Goal: Transaction & Acquisition: Purchase product/service

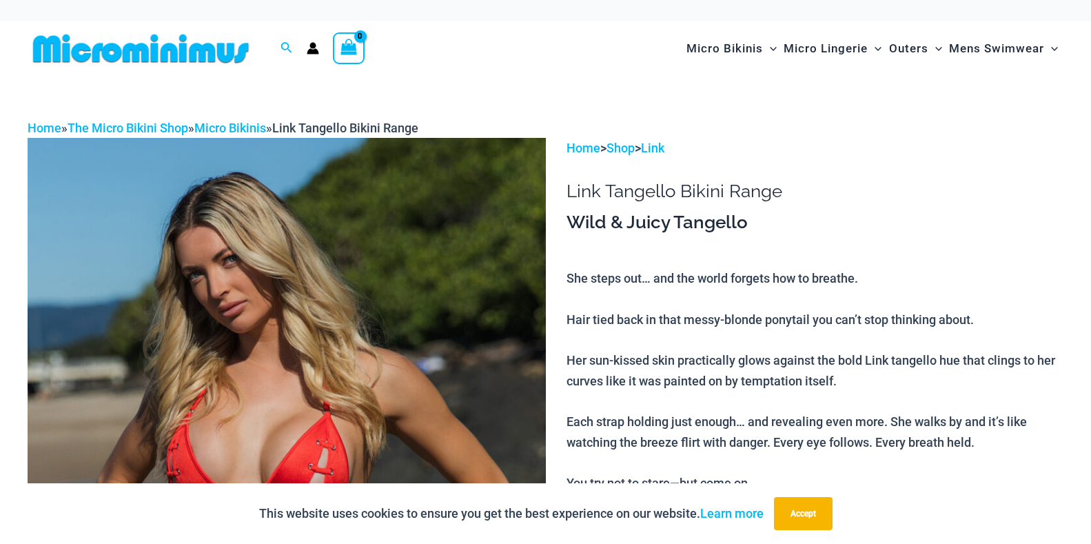
type input "**********"
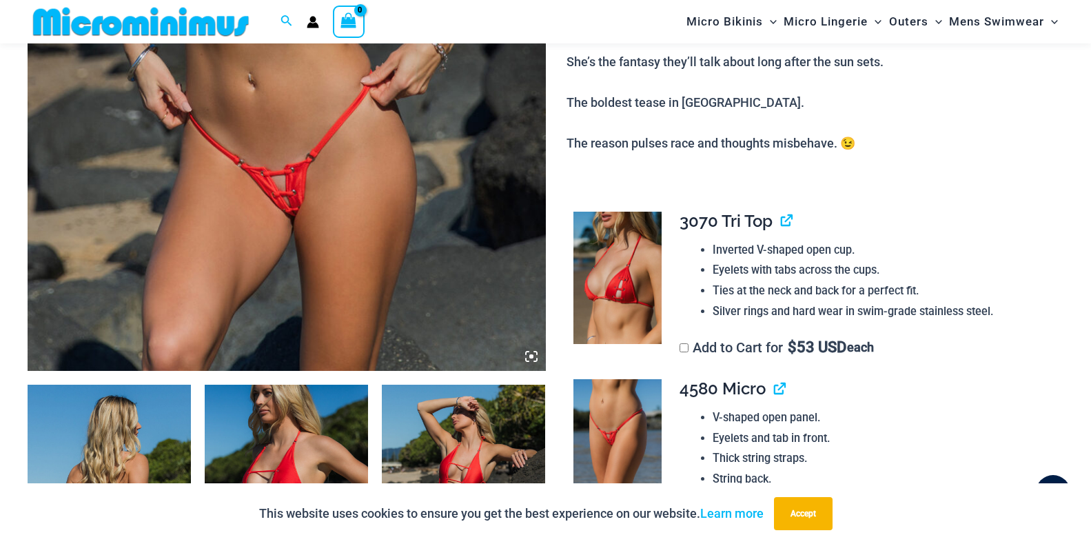
scroll to position [533, 0]
click at [798, 511] on button "Accept" at bounding box center [803, 513] width 59 height 33
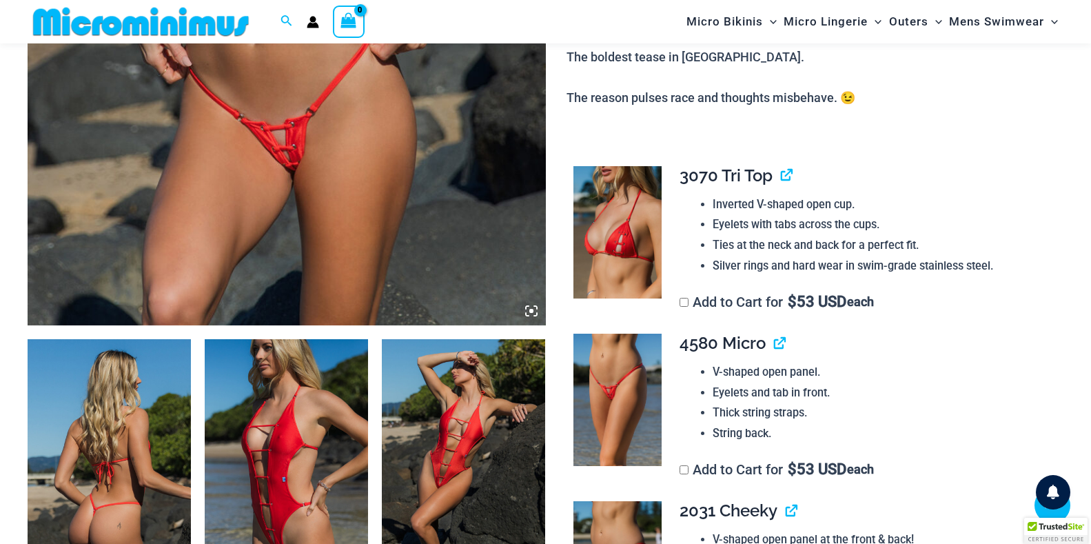
scroll to position [668, 0]
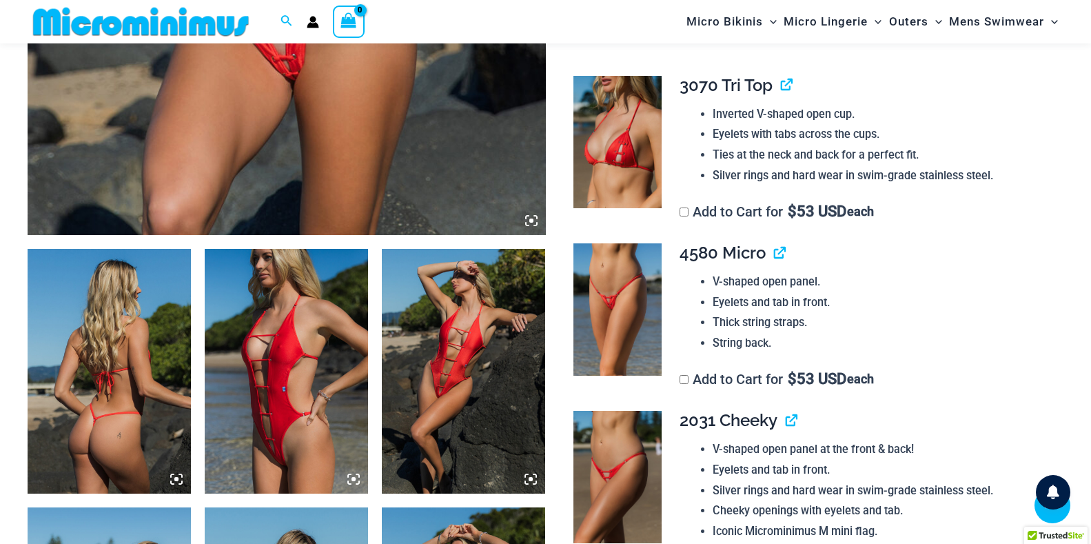
click at [734, 171] on li "Silver rings and hard wear in swim-grade stainless steel." at bounding box center [882, 175] width 339 height 21
click at [622, 158] on img at bounding box center [617, 142] width 88 height 132
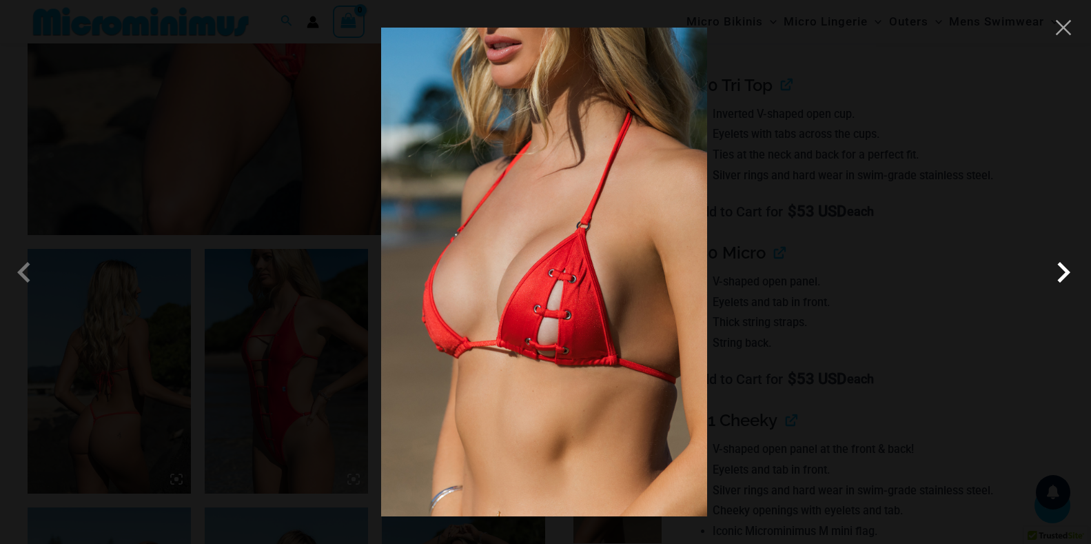
click at [1060, 273] on span at bounding box center [1063, 272] width 41 height 41
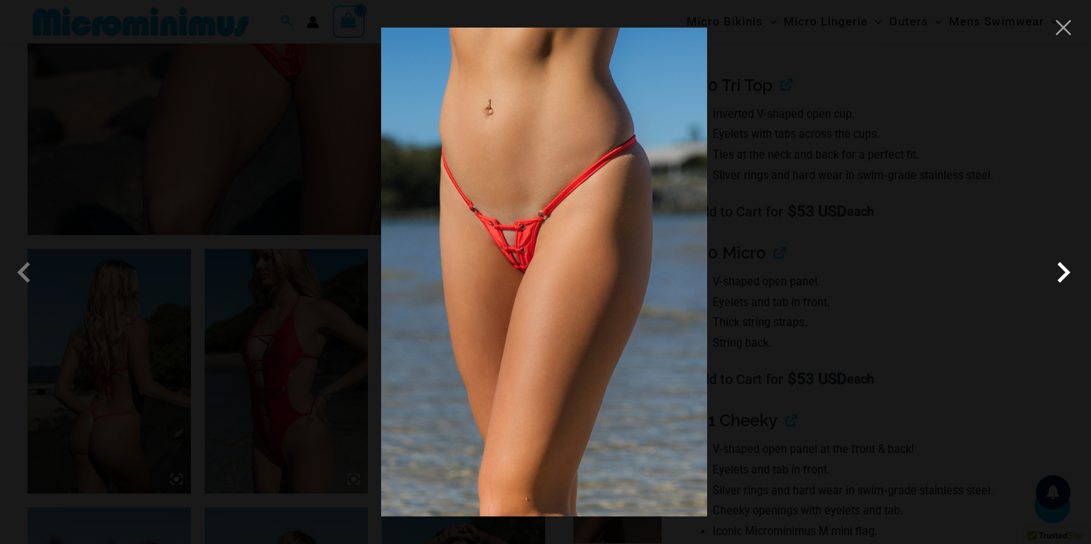
click at [1060, 273] on span at bounding box center [1063, 272] width 41 height 41
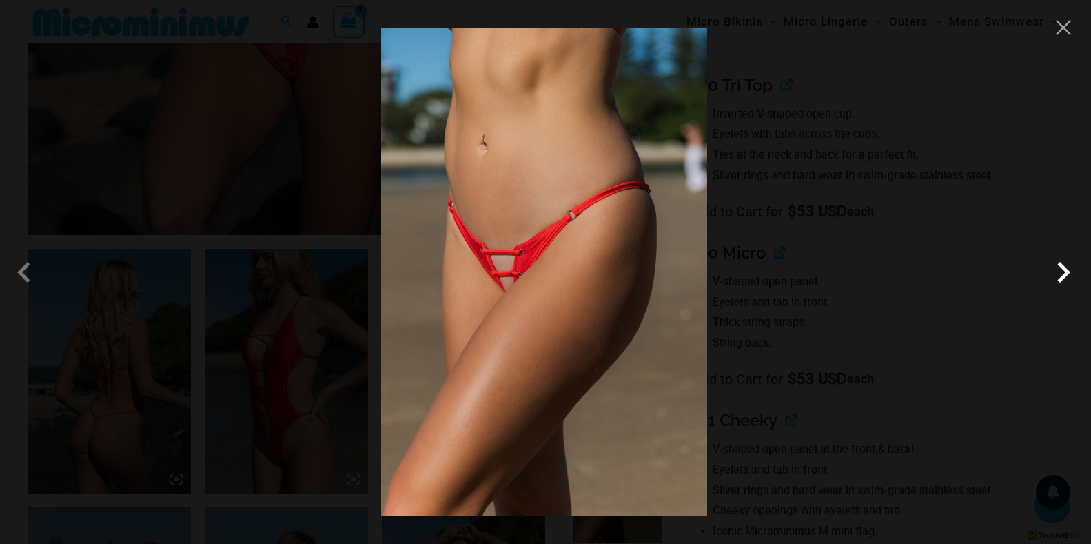
click at [1060, 273] on span at bounding box center [1063, 272] width 41 height 41
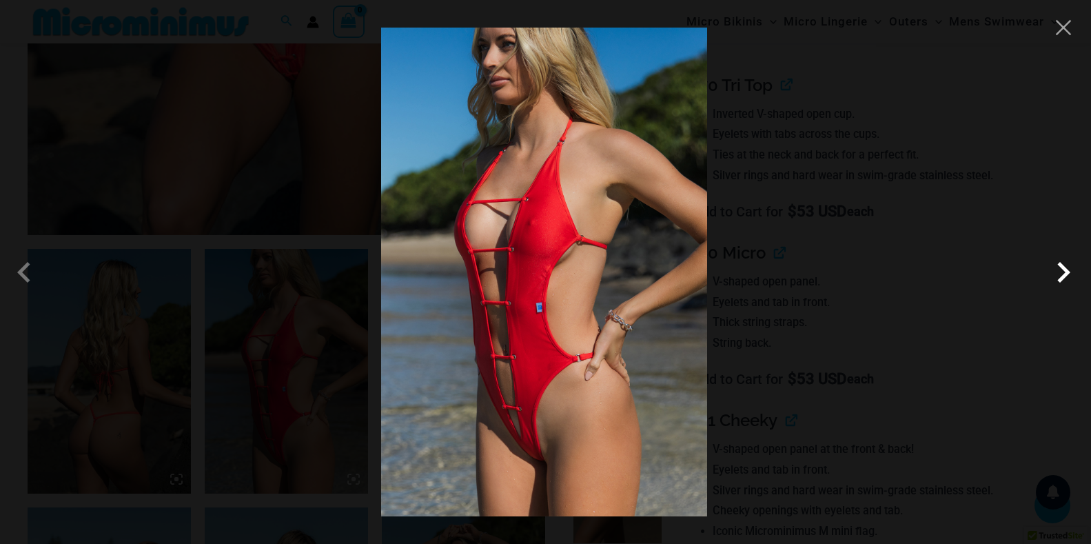
click at [1060, 273] on span at bounding box center [1063, 272] width 41 height 41
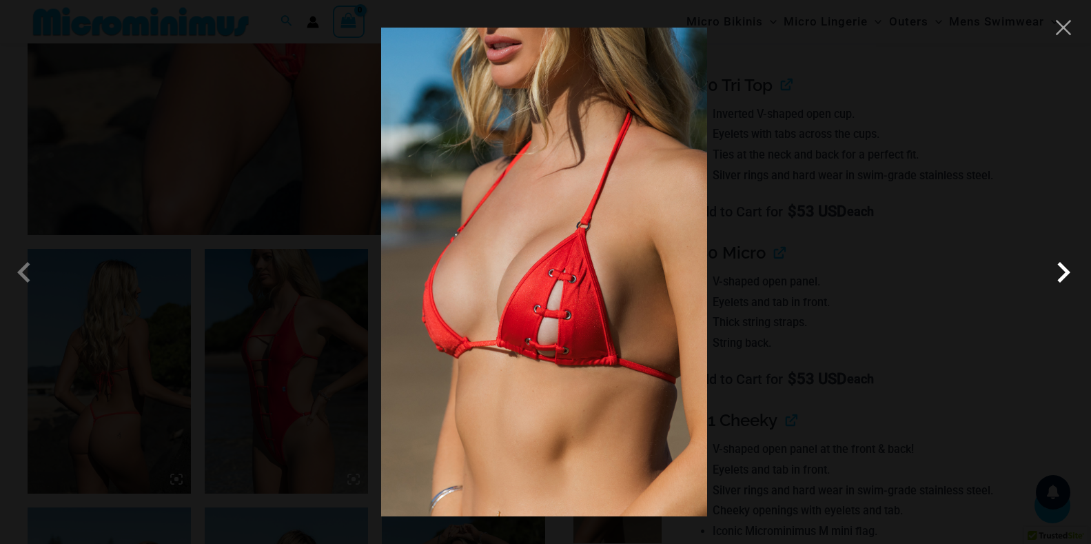
click at [1060, 273] on span at bounding box center [1063, 272] width 41 height 41
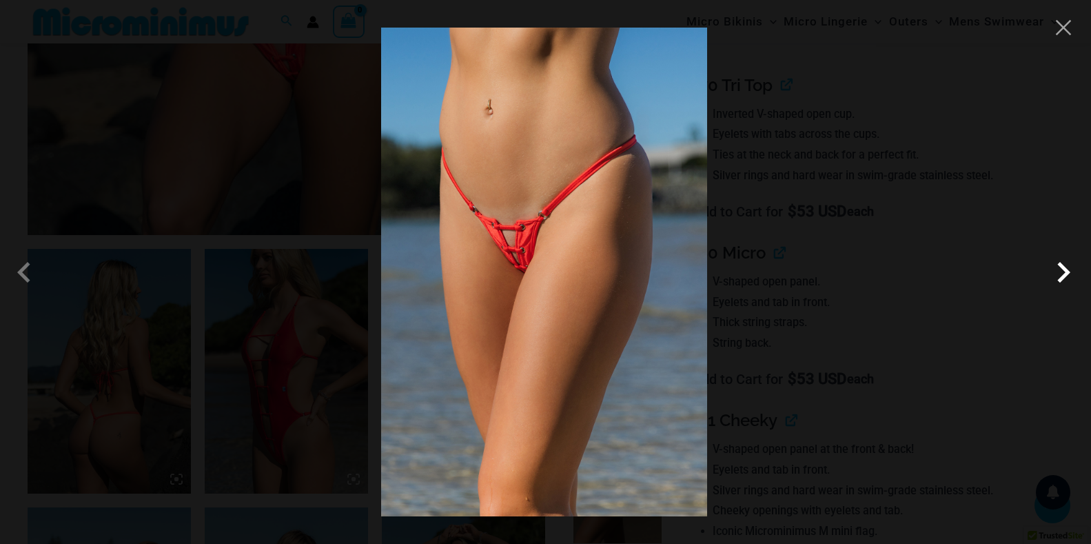
click at [1060, 273] on span at bounding box center [1063, 272] width 41 height 41
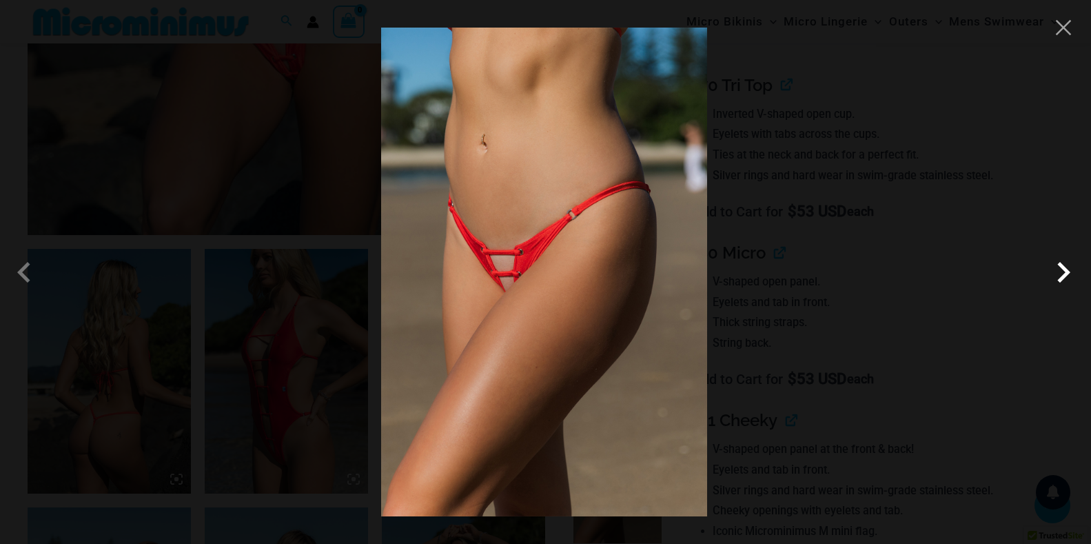
click at [1060, 273] on span at bounding box center [1063, 272] width 41 height 41
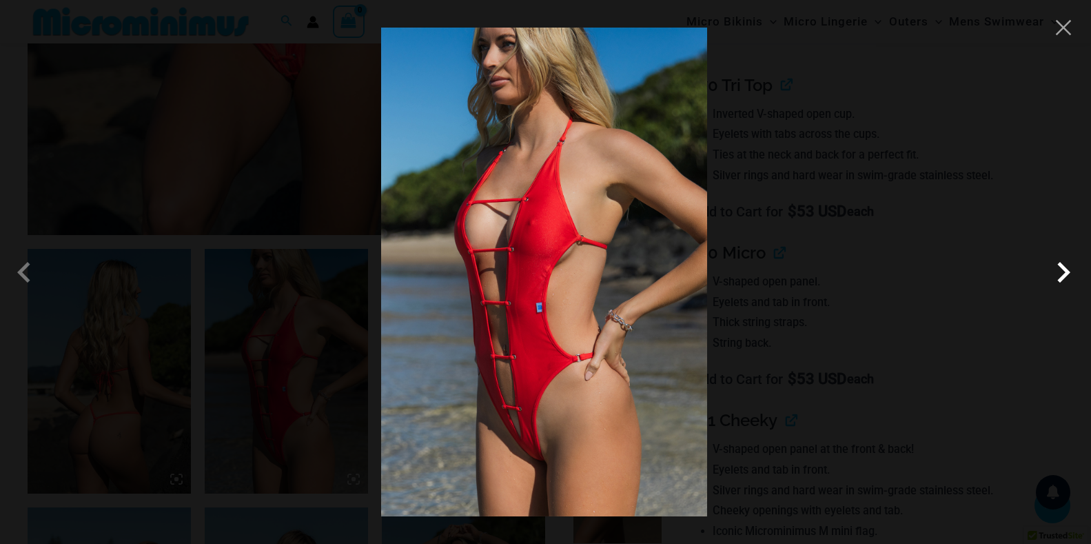
click at [1060, 273] on span at bounding box center [1063, 272] width 41 height 41
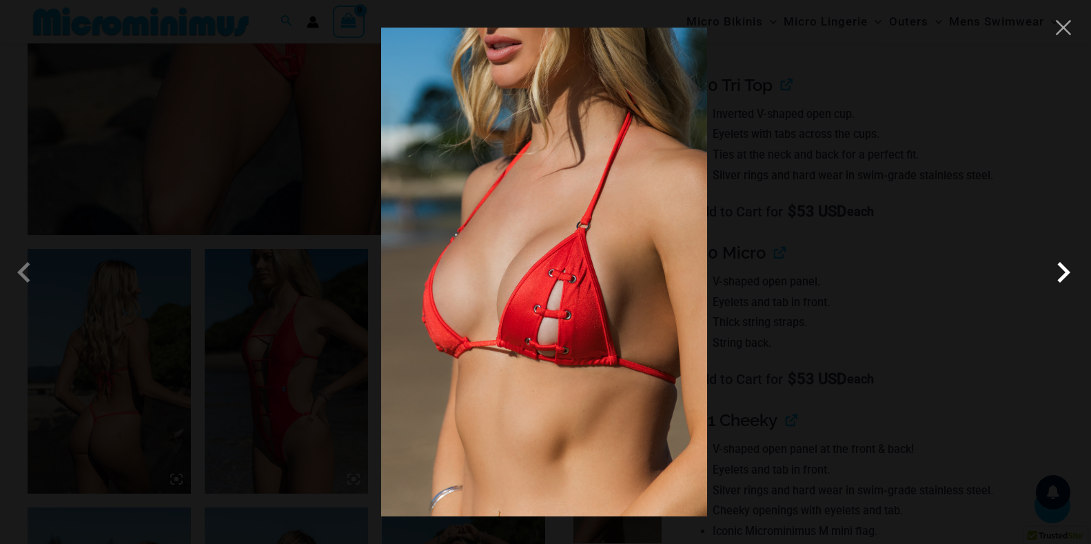
click at [1064, 271] on span at bounding box center [1063, 272] width 41 height 41
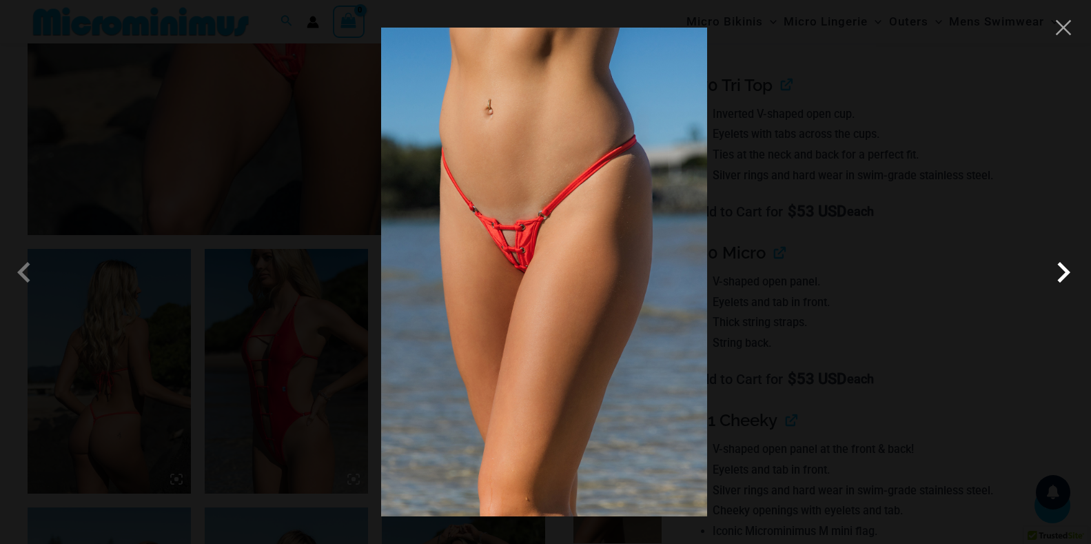
click at [1064, 271] on span at bounding box center [1063, 272] width 41 height 41
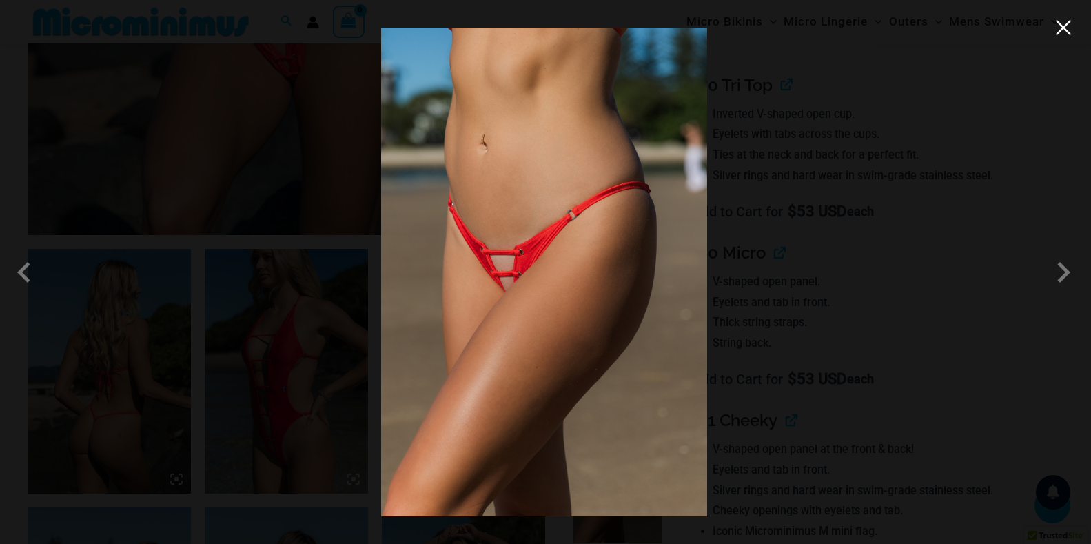
click at [1069, 26] on button "Close" at bounding box center [1063, 27] width 21 height 21
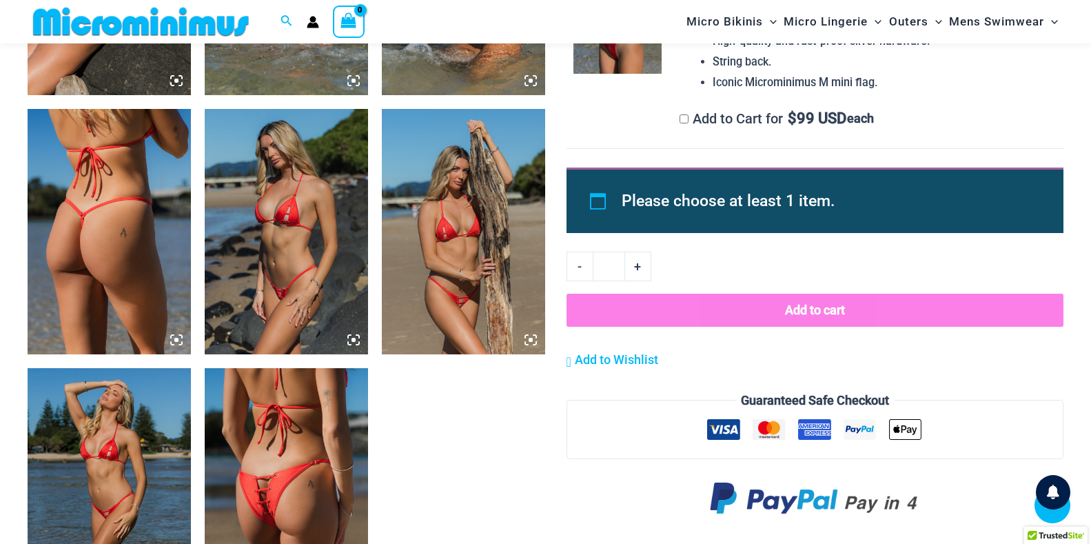
scroll to position [1393, 0]
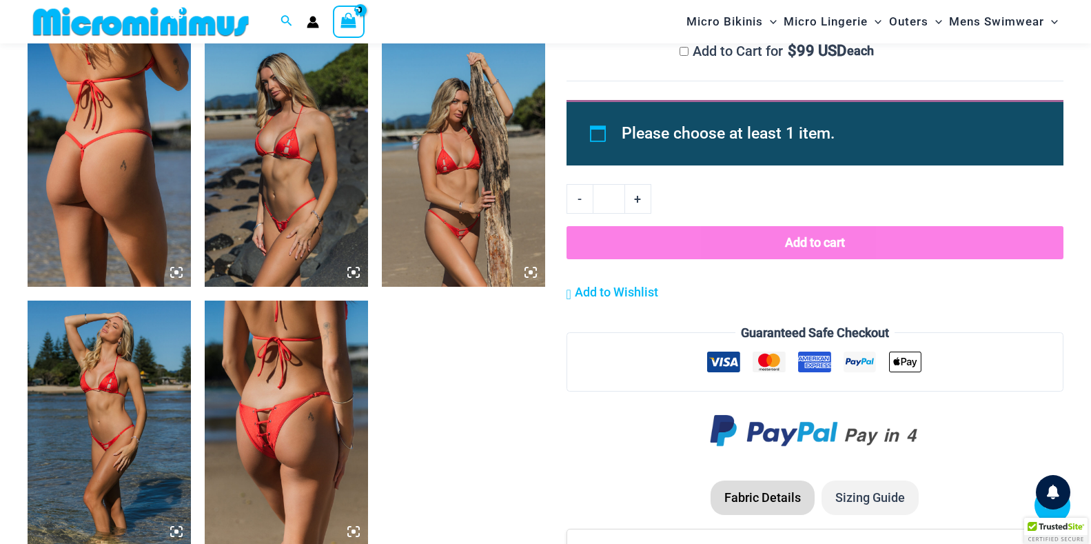
click at [298, 436] on img at bounding box center [286, 422] width 163 height 245
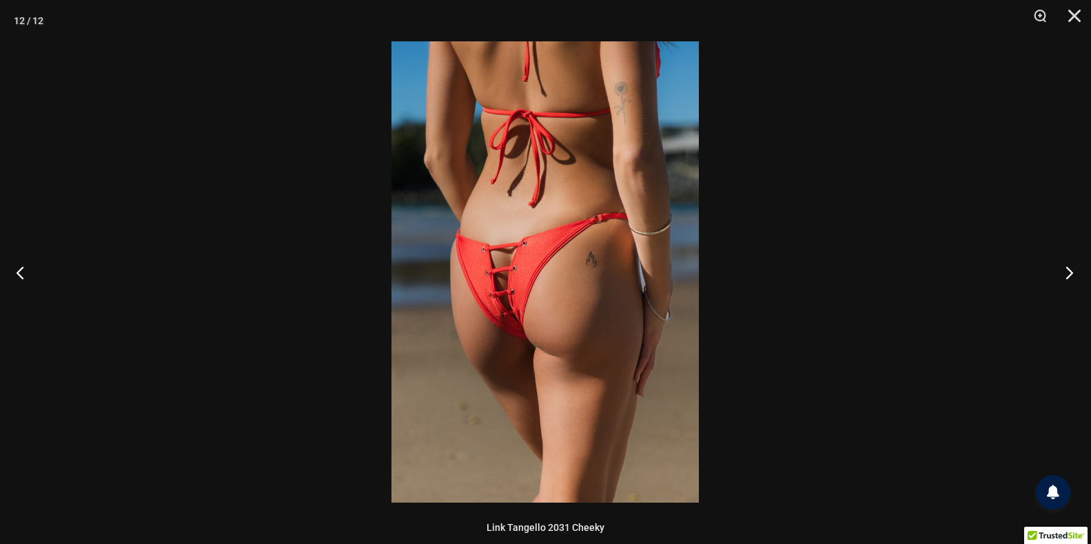
click at [1065, 272] on button "Next" at bounding box center [1065, 272] width 52 height 69
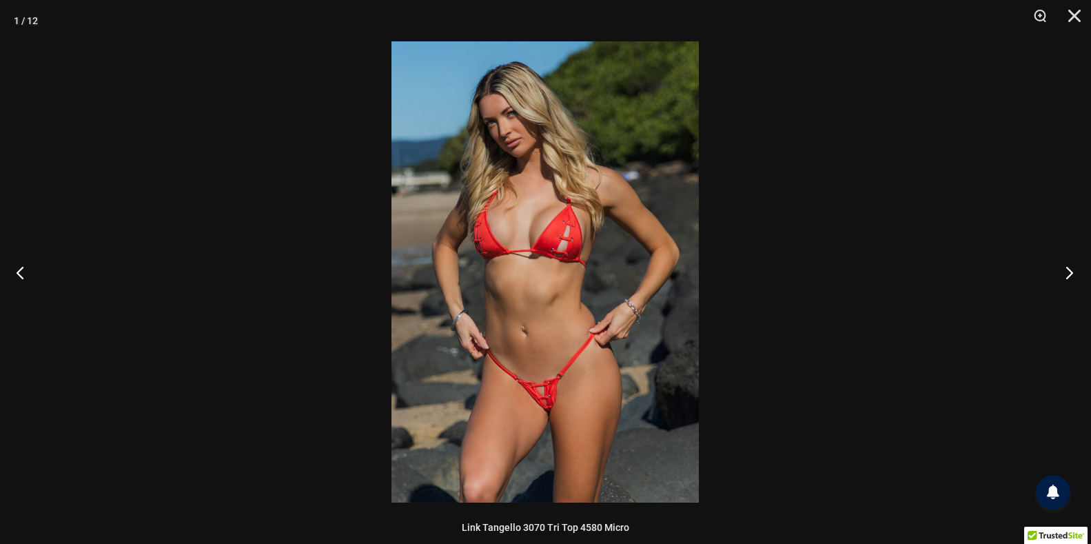
click at [1067, 271] on button "Next" at bounding box center [1065, 272] width 52 height 69
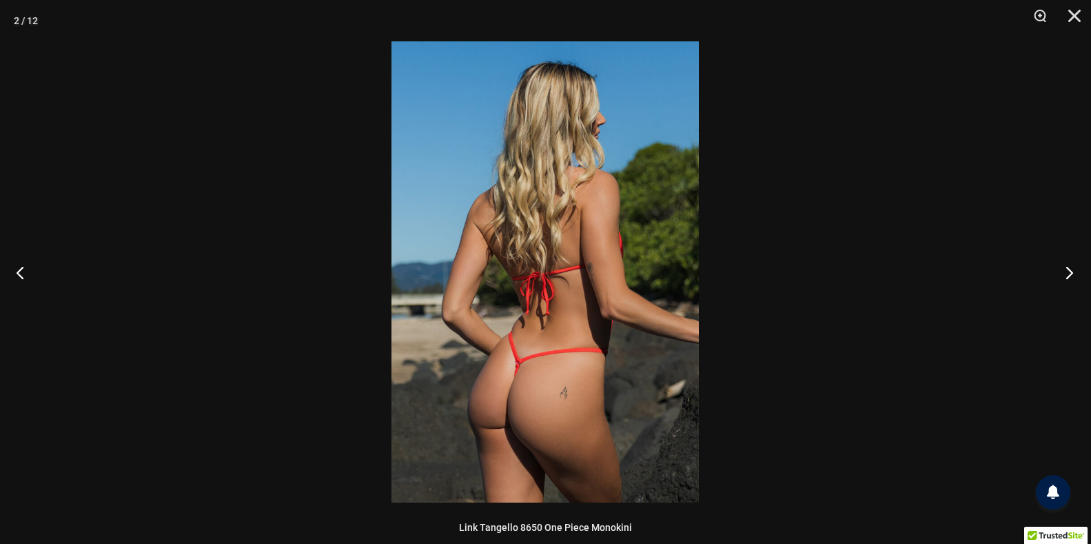
click at [1067, 271] on button "Next" at bounding box center [1065, 272] width 52 height 69
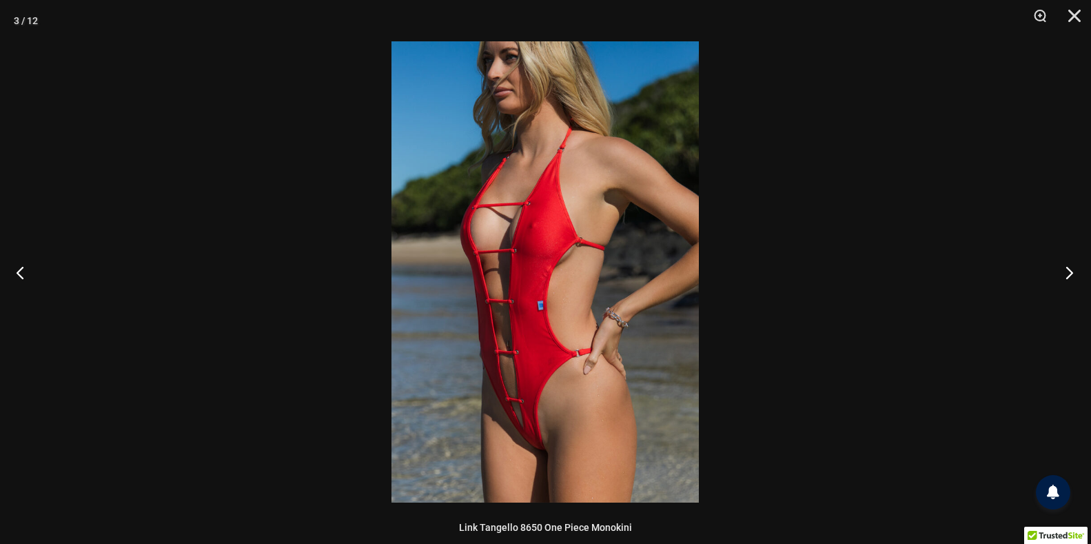
click at [1067, 271] on button "Next" at bounding box center [1065, 272] width 52 height 69
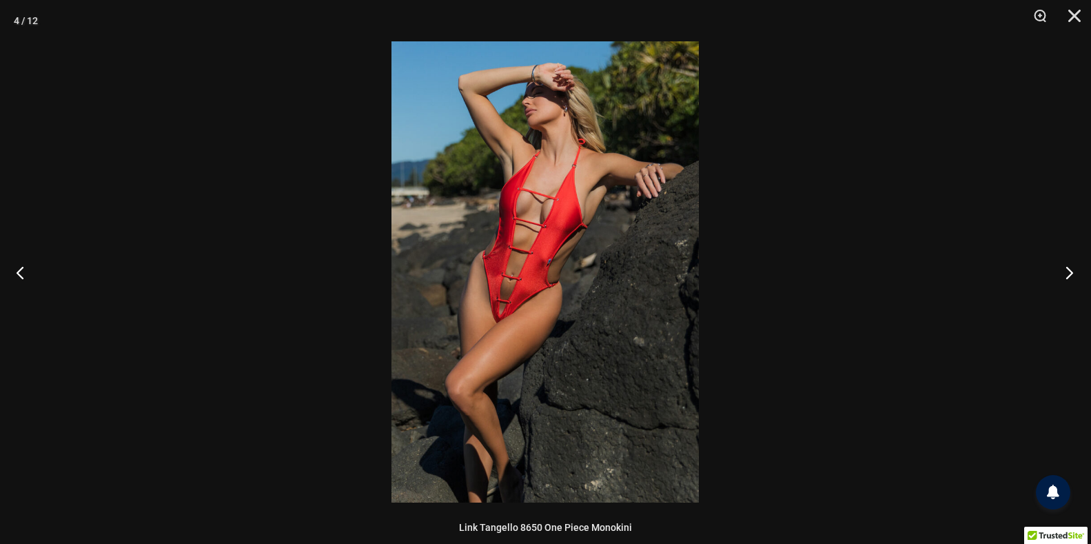
click at [1067, 271] on button "Next" at bounding box center [1065, 272] width 52 height 69
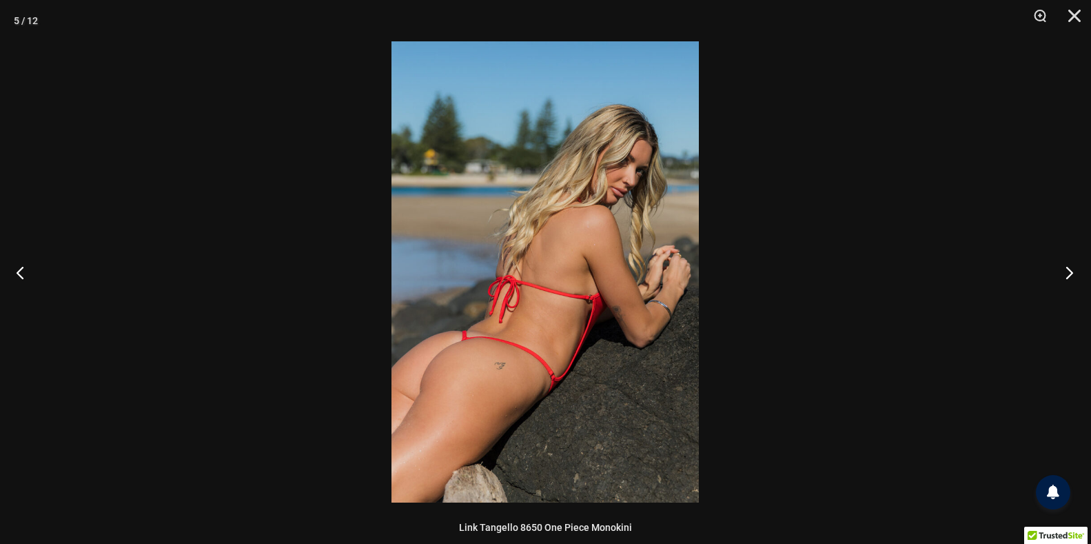
click at [1067, 271] on button "Next" at bounding box center [1065, 272] width 52 height 69
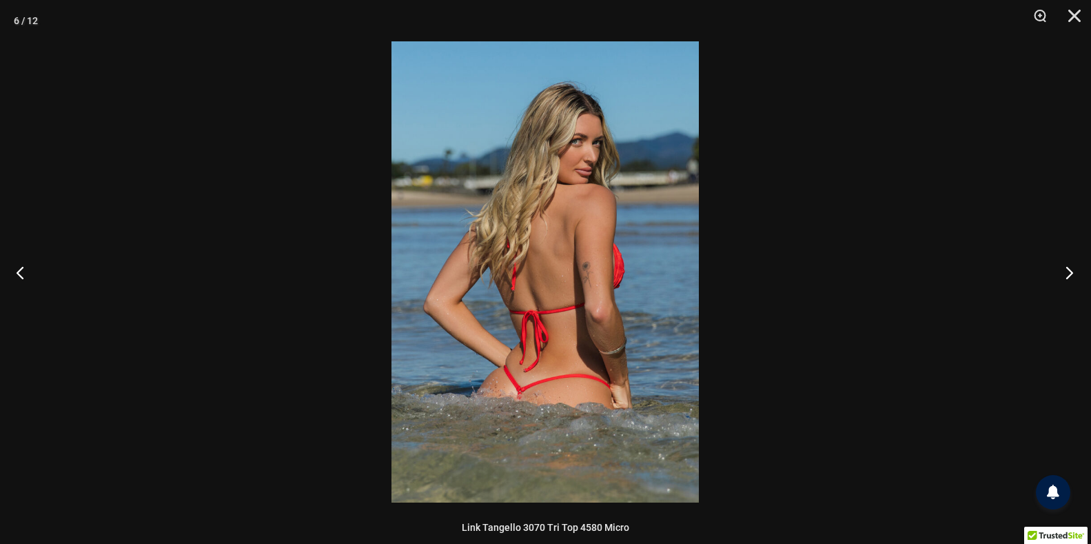
click at [1067, 271] on button "Next" at bounding box center [1065, 272] width 52 height 69
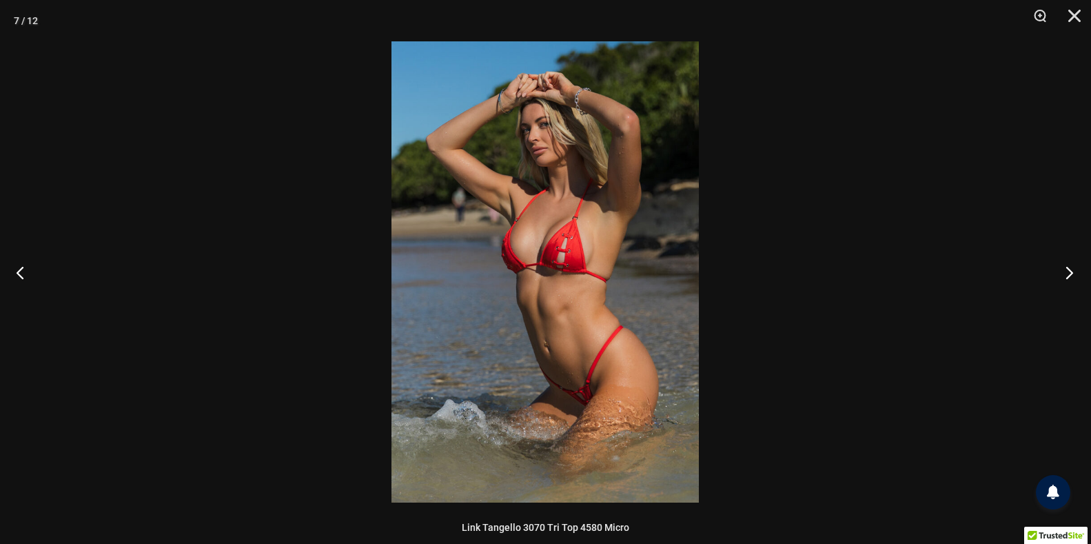
click at [1067, 271] on button "Next" at bounding box center [1065, 272] width 52 height 69
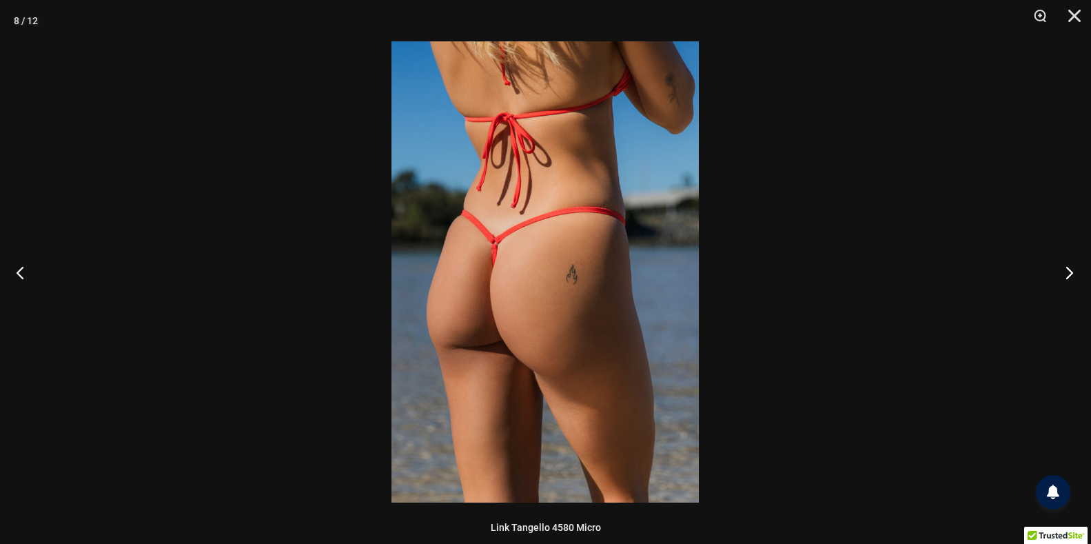
click at [1067, 271] on button "Next" at bounding box center [1065, 272] width 52 height 69
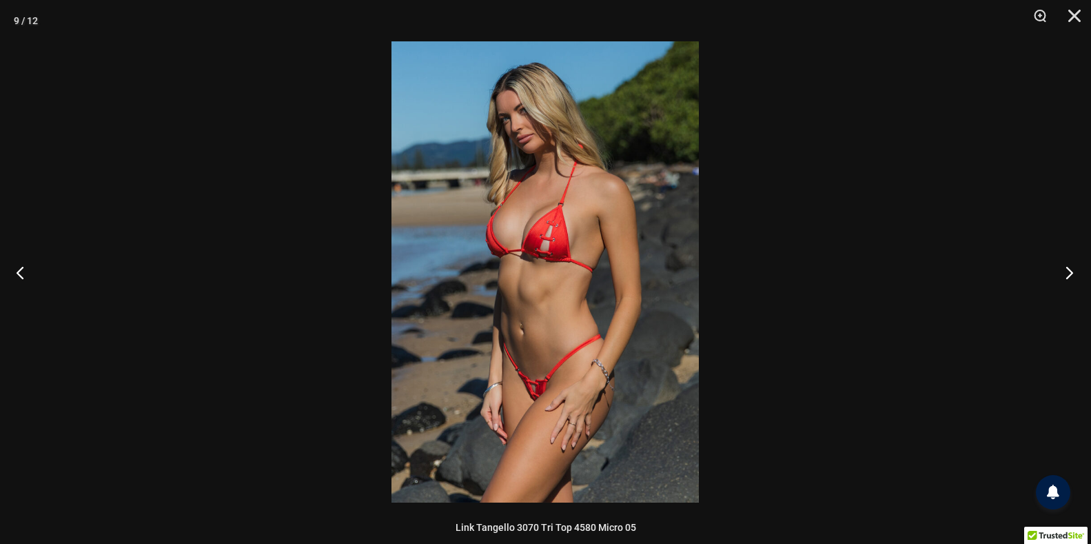
click at [1067, 271] on button "Next" at bounding box center [1065, 272] width 52 height 69
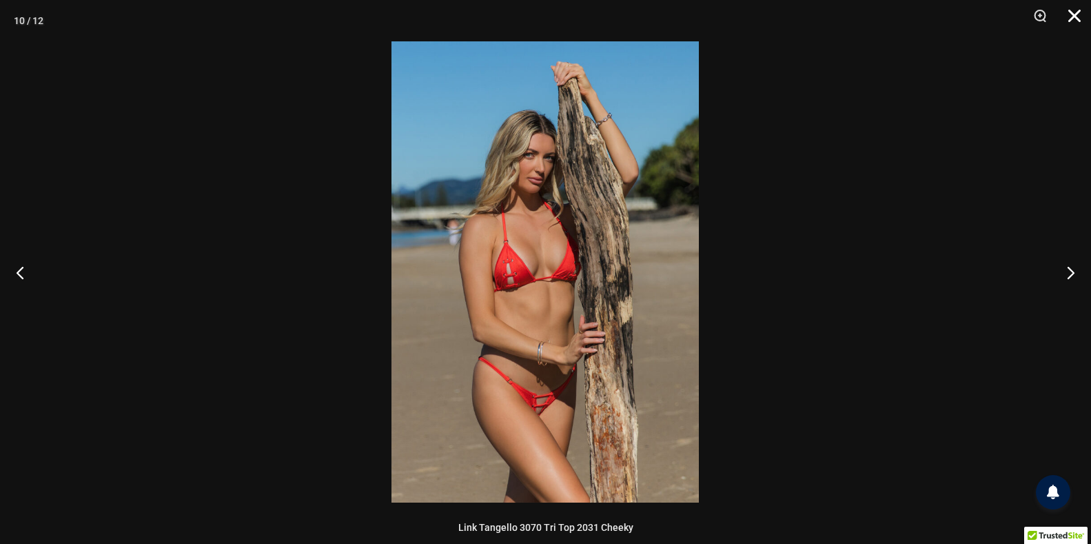
click at [1070, 12] on button "Close" at bounding box center [1069, 20] width 34 height 41
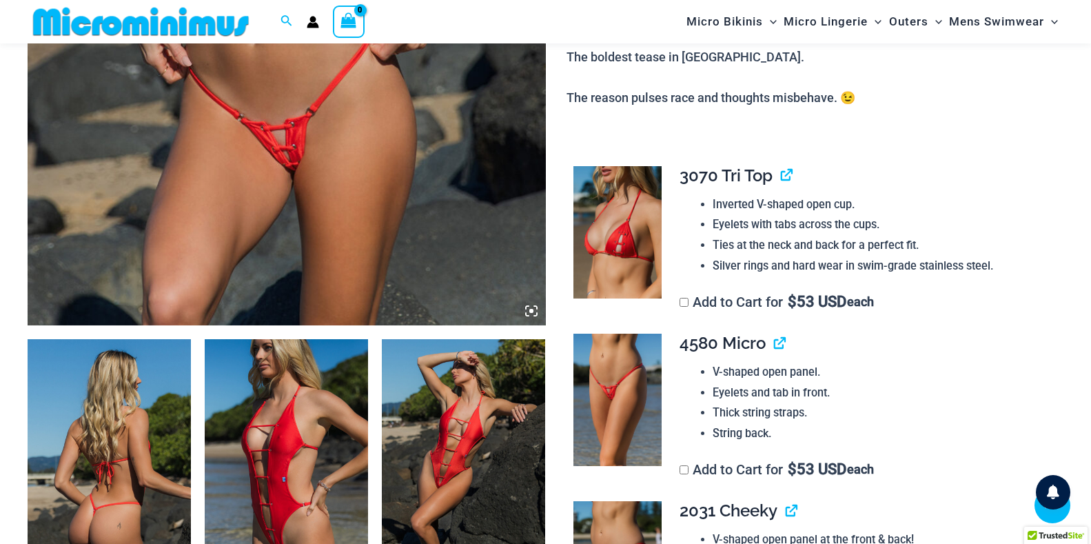
scroll to position [555, 0]
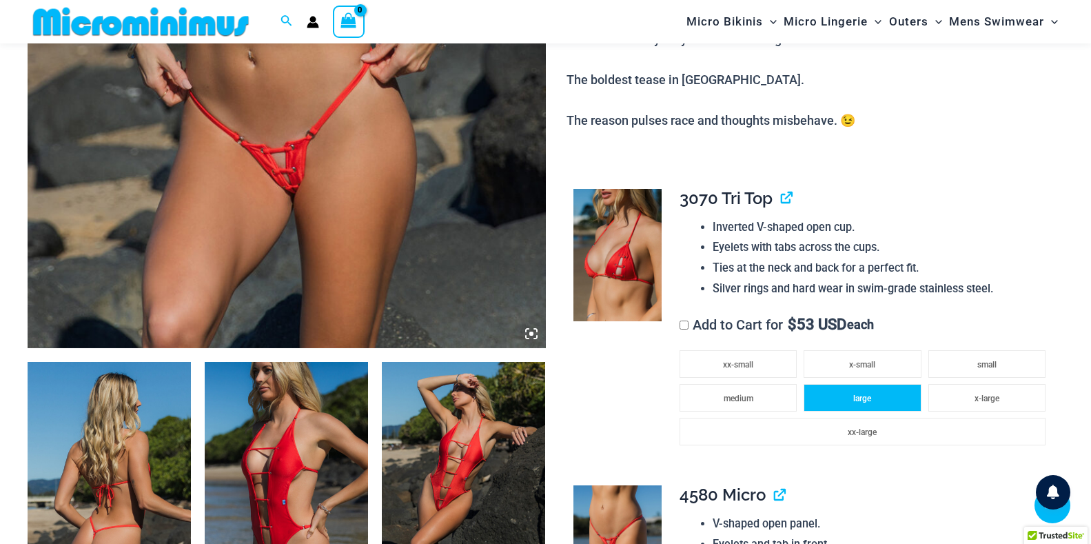
click at [857, 396] on span "large" at bounding box center [862, 398] width 18 height 10
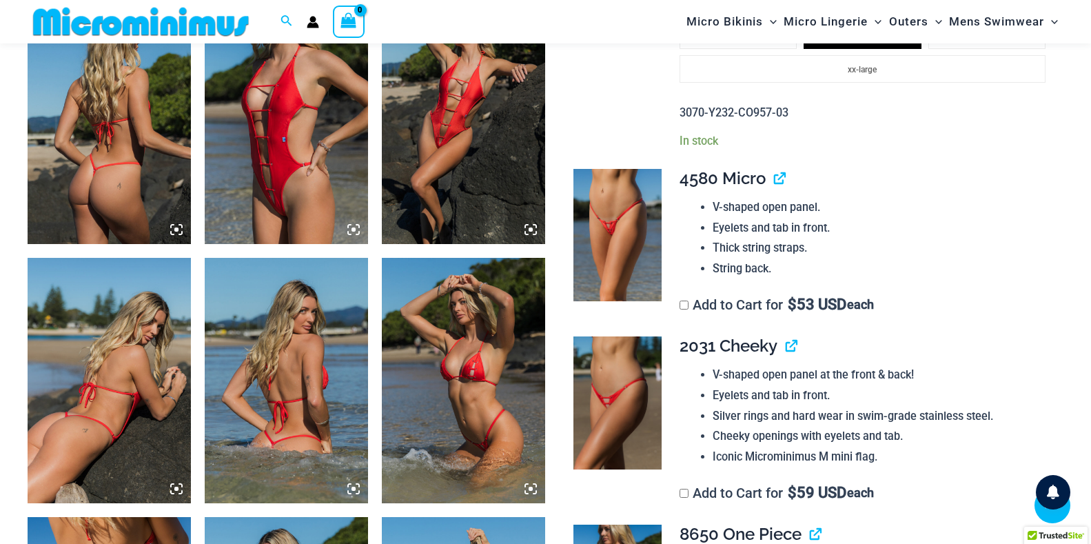
scroll to position [985, 0]
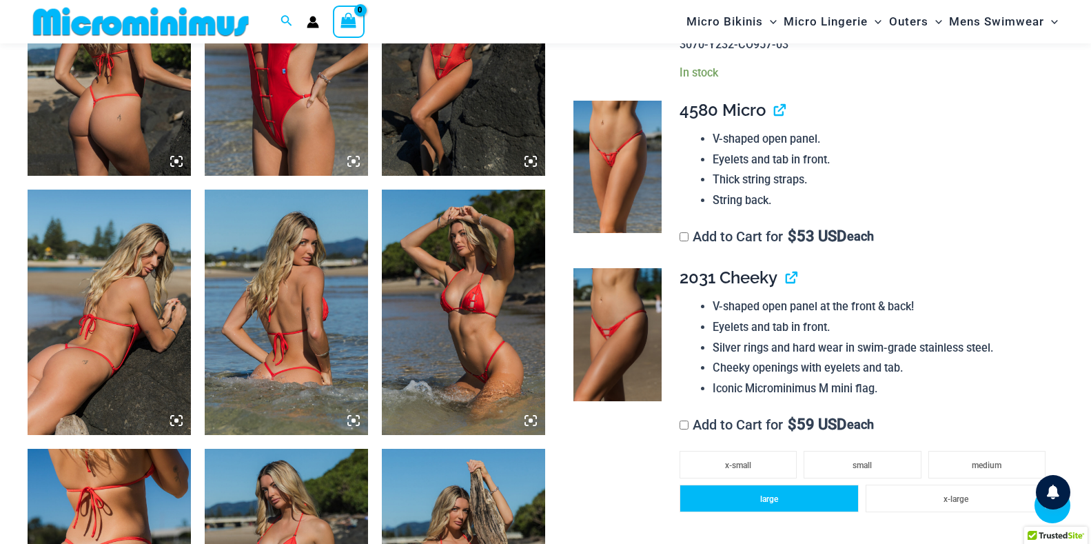
drag, startPoint x: 985, startPoint y: 464, endPoint x: 857, endPoint y: 488, distance: 130.3
click at [985, 464] on span "medium" at bounding box center [987, 465] width 30 height 10
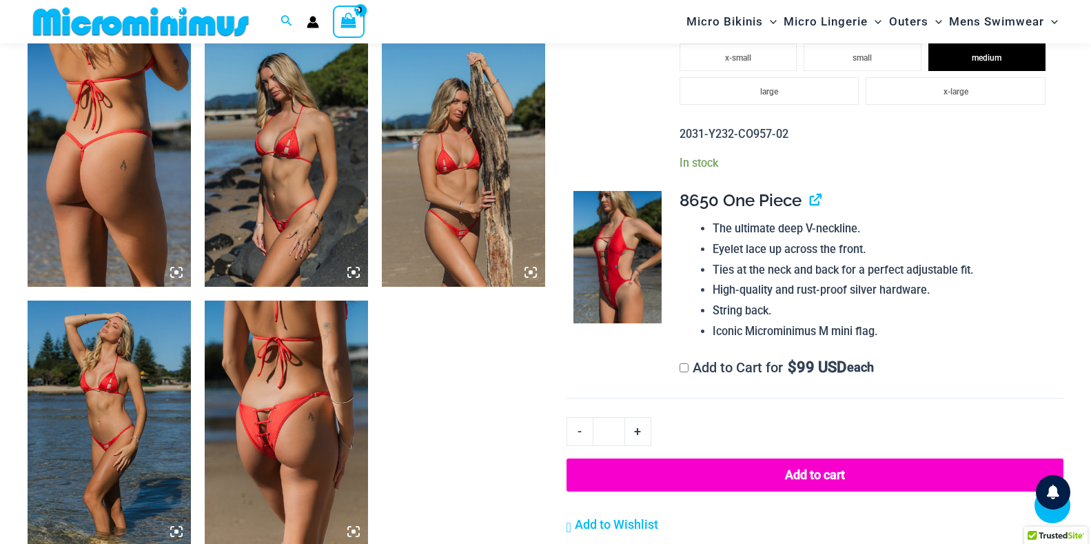
scroll to position [1597, 0]
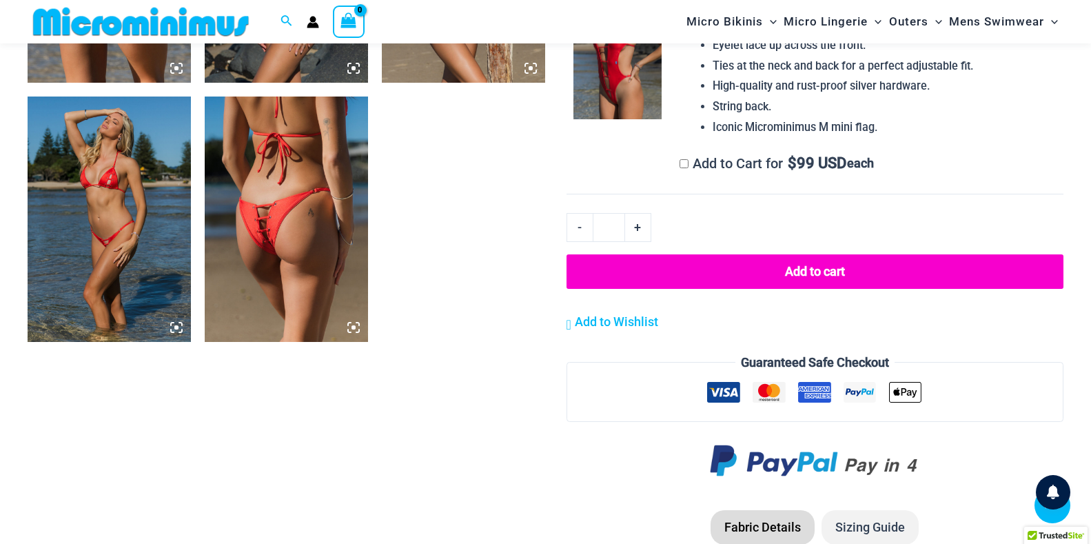
click at [817, 265] on button "Add to cart" at bounding box center [814, 271] width 497 height 34
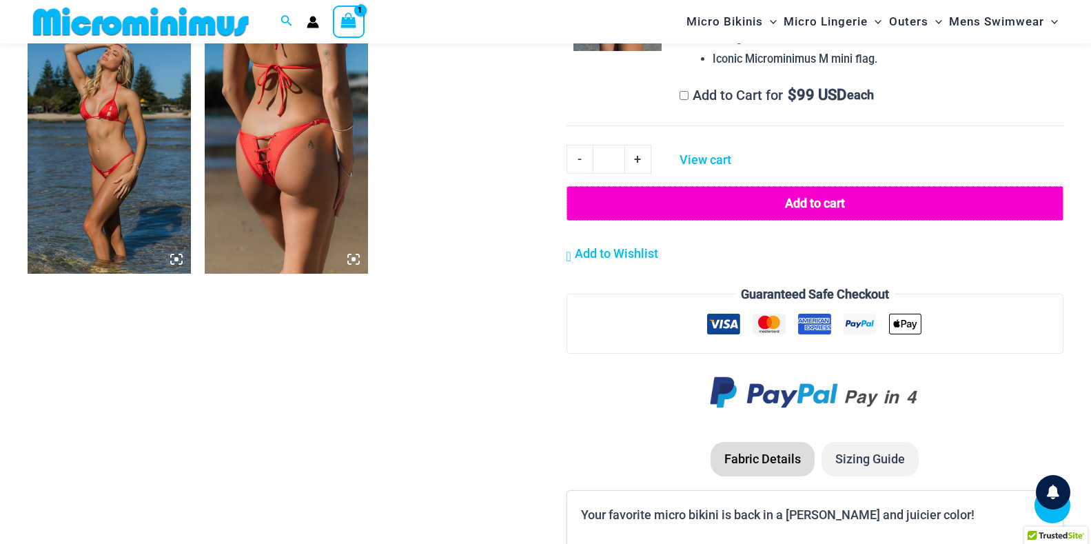
scroll to position [1733, 0]
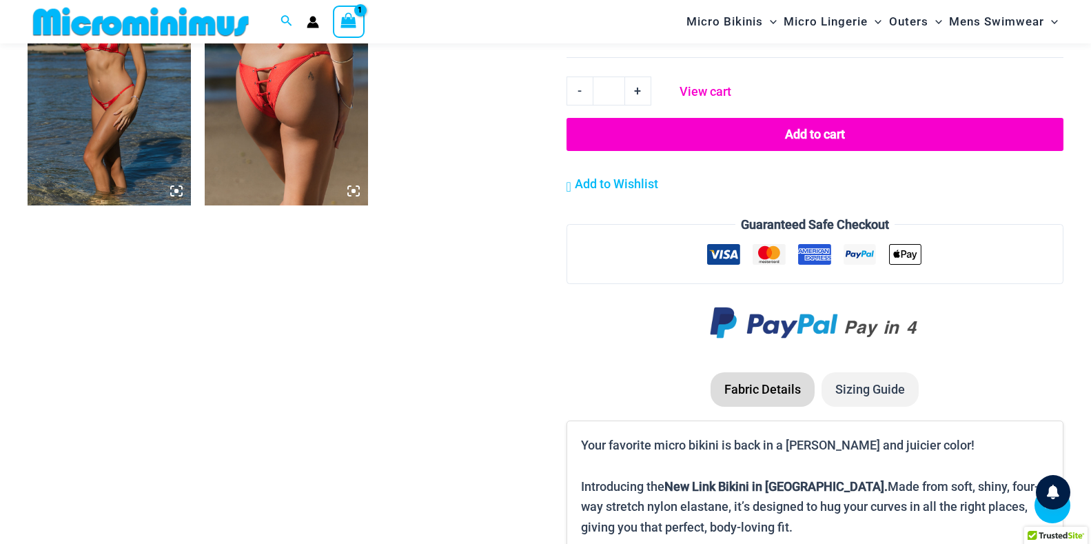
click at [695, 88] on link "View cart" at bounding box center [705, 88] width 61 height 25
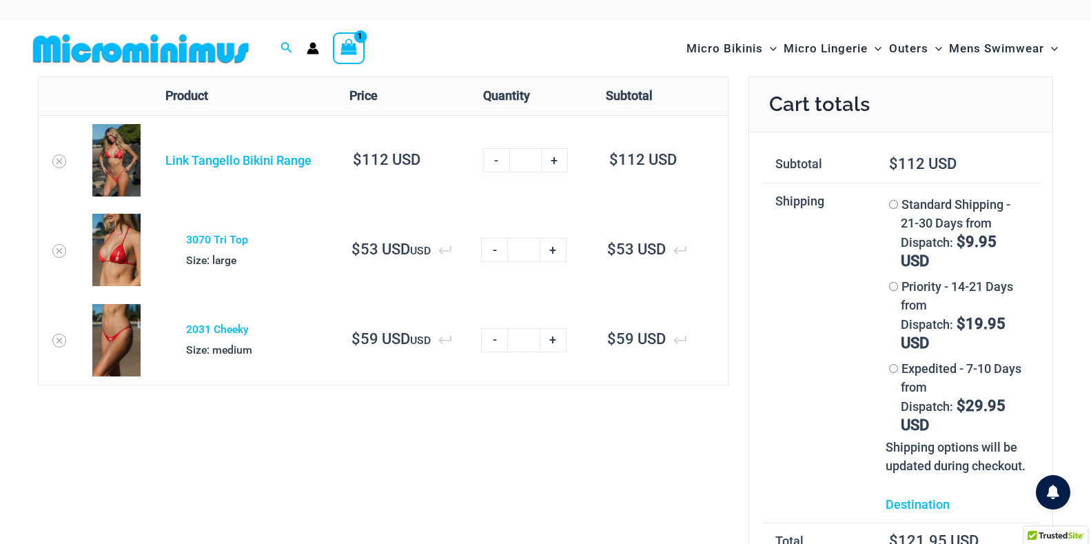
type input "**********"
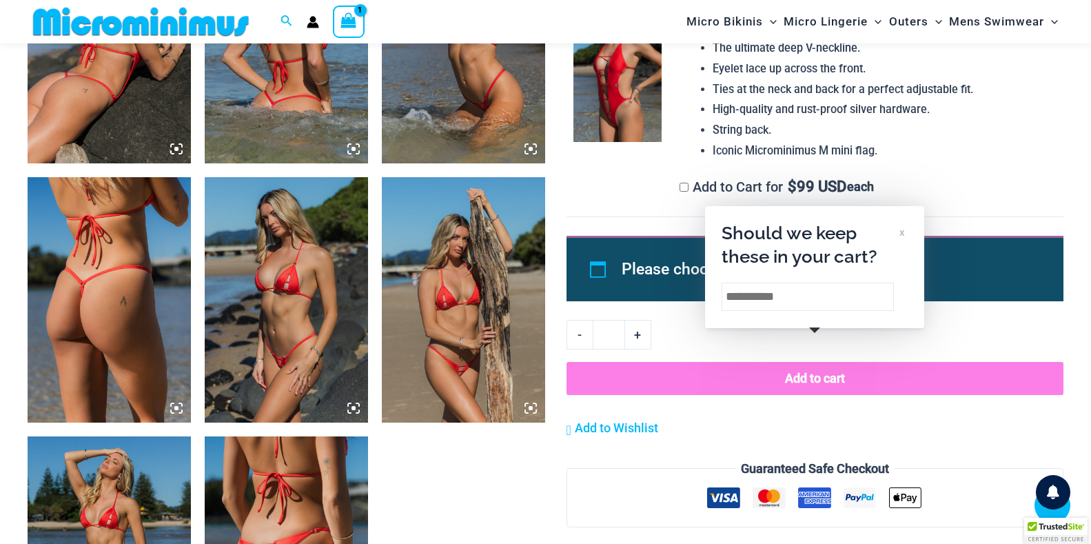
scroll to position [1276, 0]
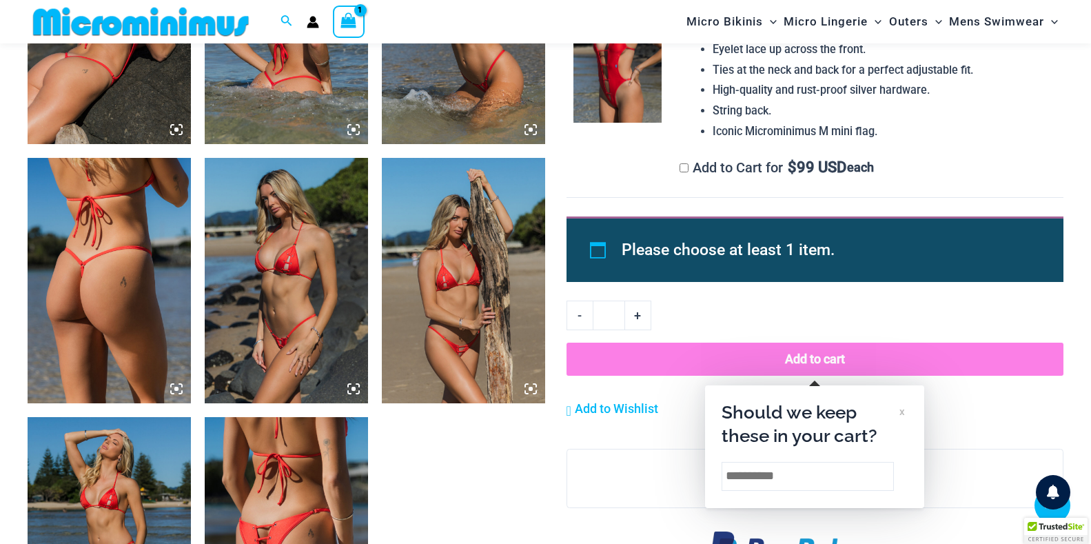
type input "**********"
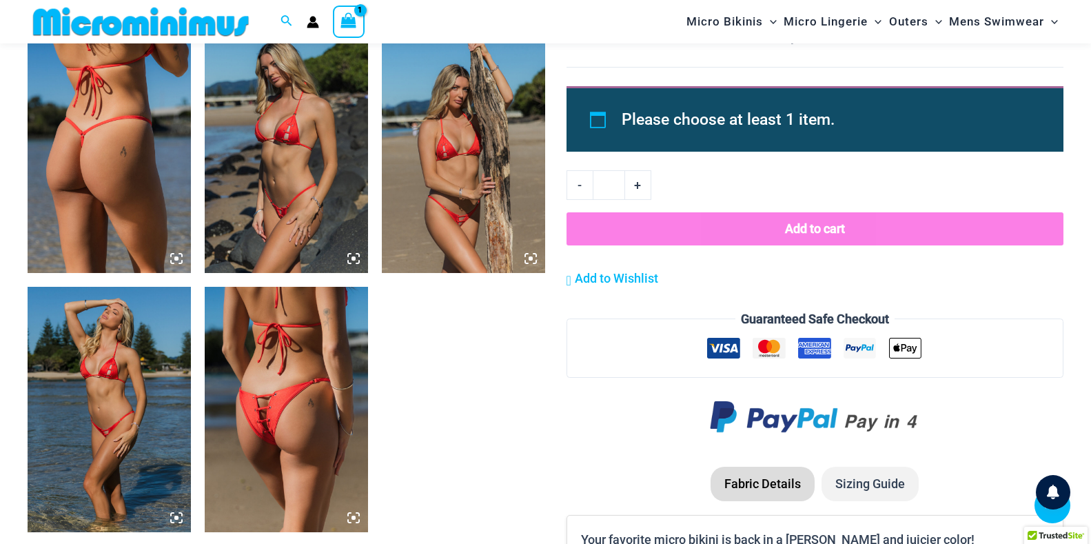
scroll to position [1401, 0]
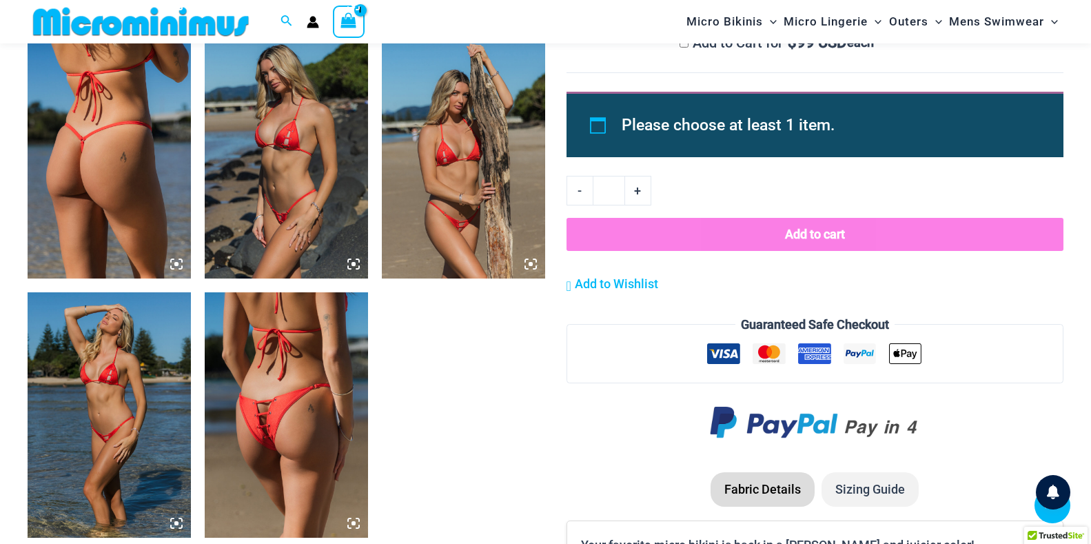
click at [725, 349] on icon at bounding box center [725, 353] width 26 height 9
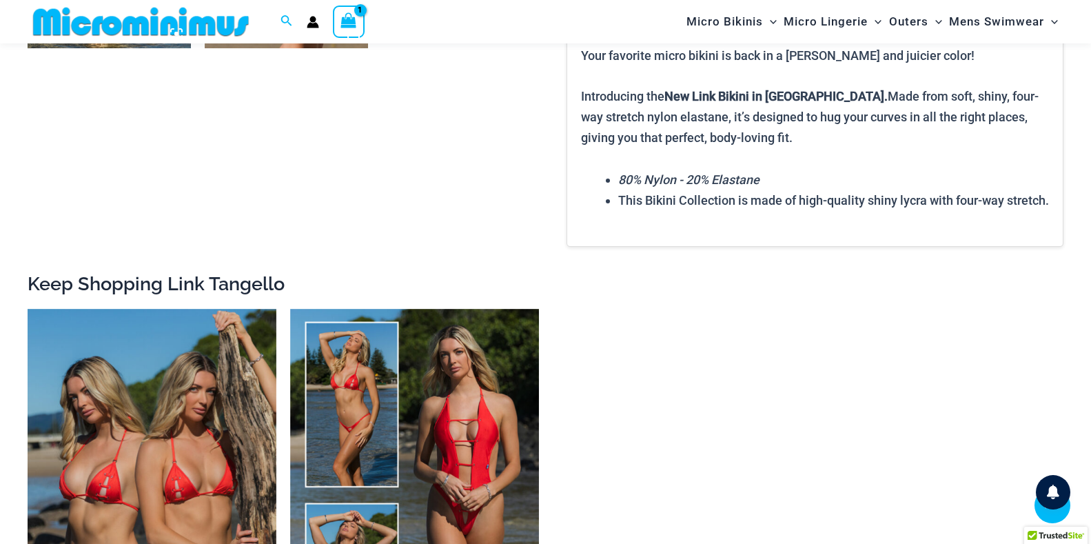
scroll to position [2026, 0]
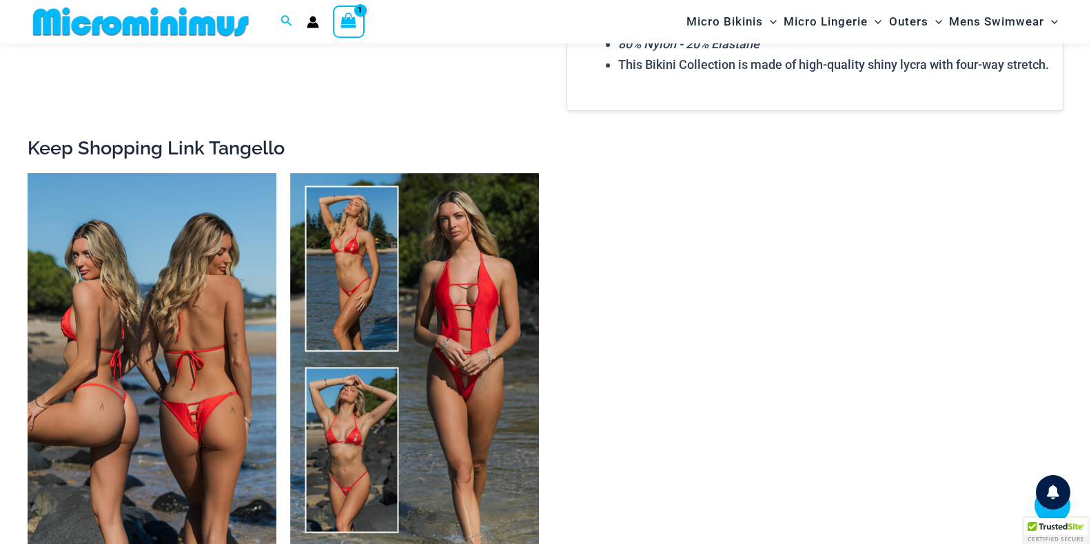
click at [168, 415] on img at bounding box center [152, 359] width 249 height 373
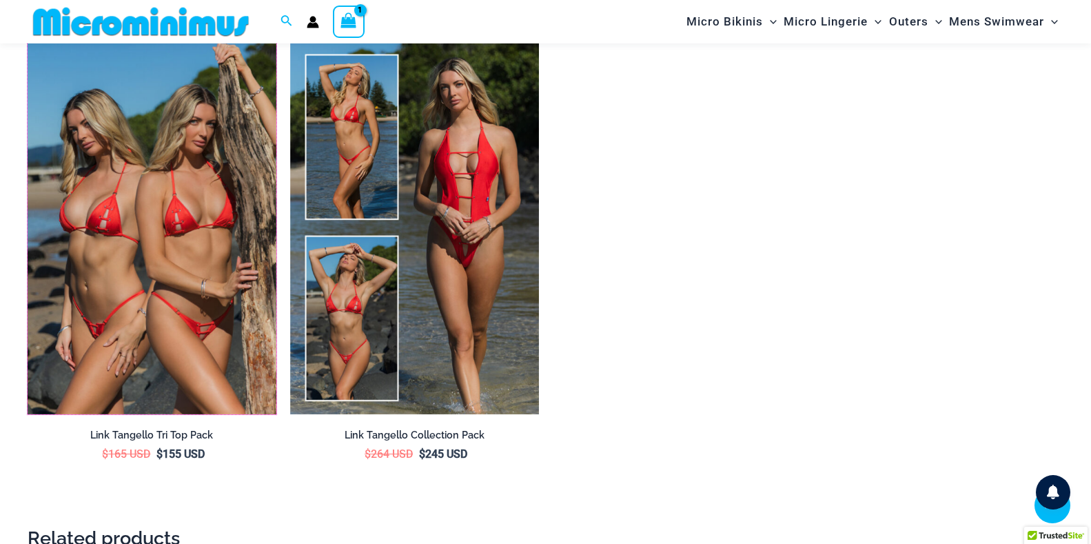
scroll to position [2162, 0]
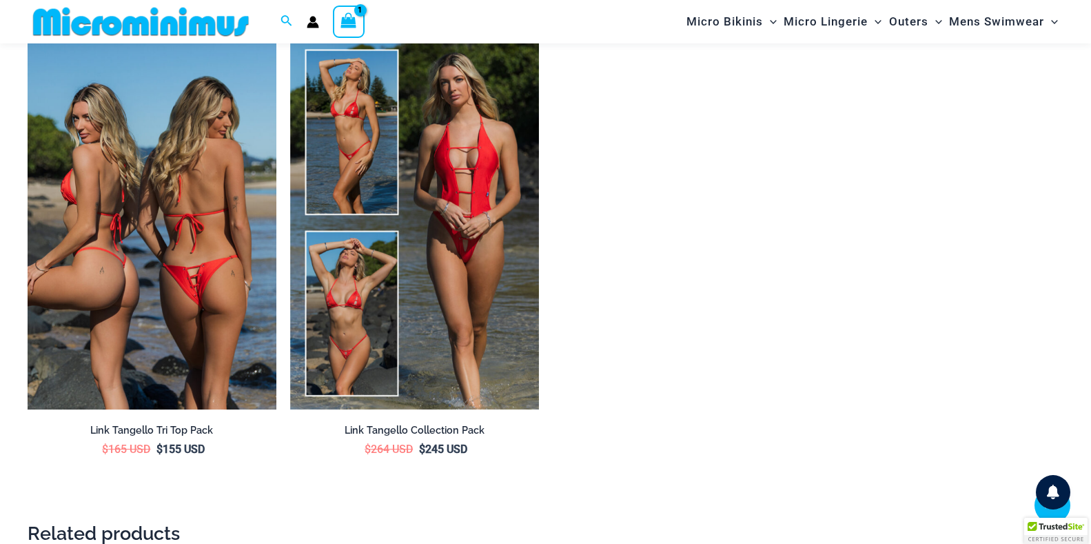
click at [137, 256] on img at bounding box center [152, 223] width 249 height 373
click at [138, 437] on h2 "Link Tangello Tri Top Pack" at bounding box center [152, 430] width 249 height 13
click at [178, 280] on img at bounding box center [152, 223] width 249 height 373
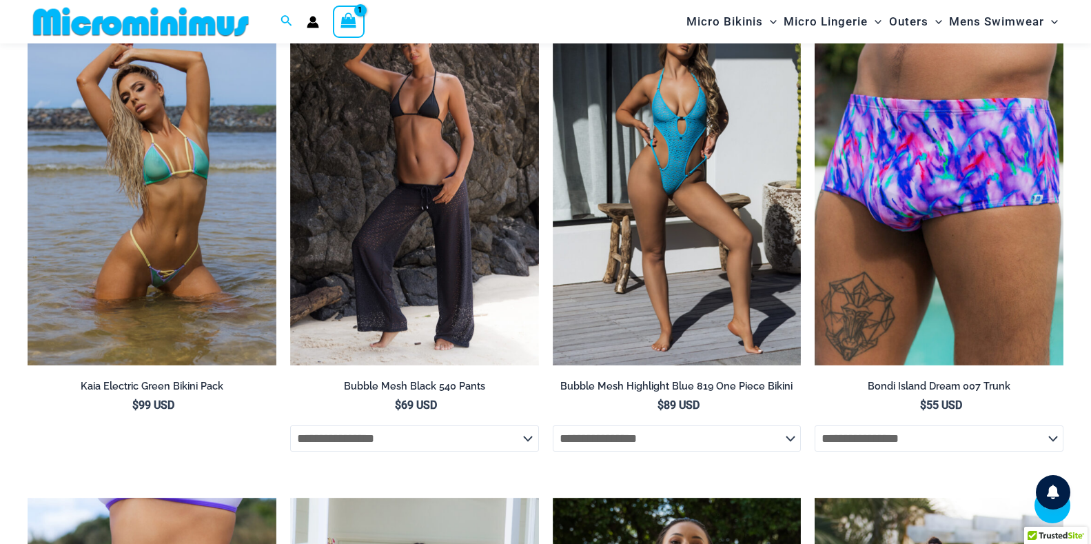
scroll to position [2978, 0]
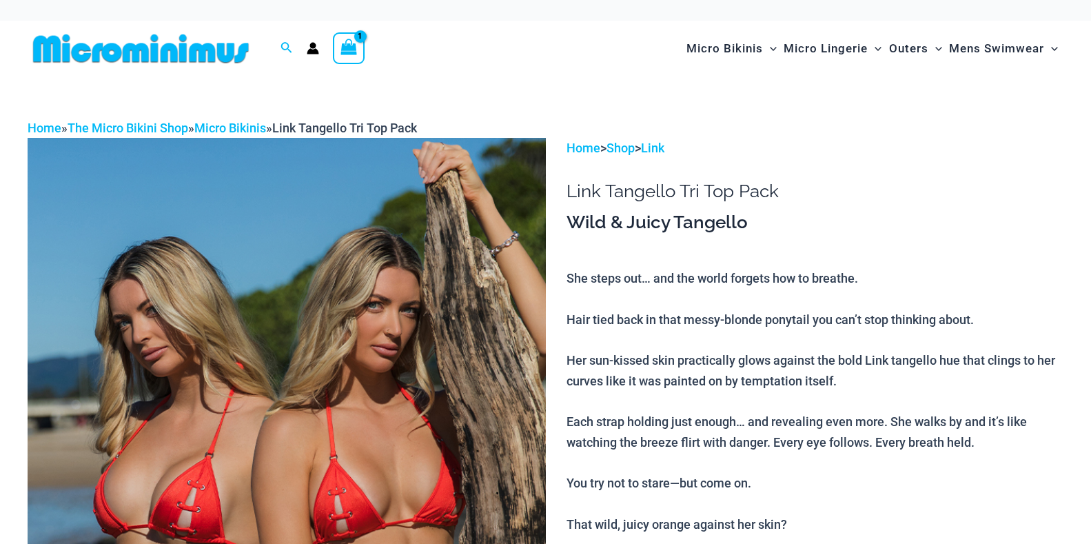
scroll to position [355, 0]
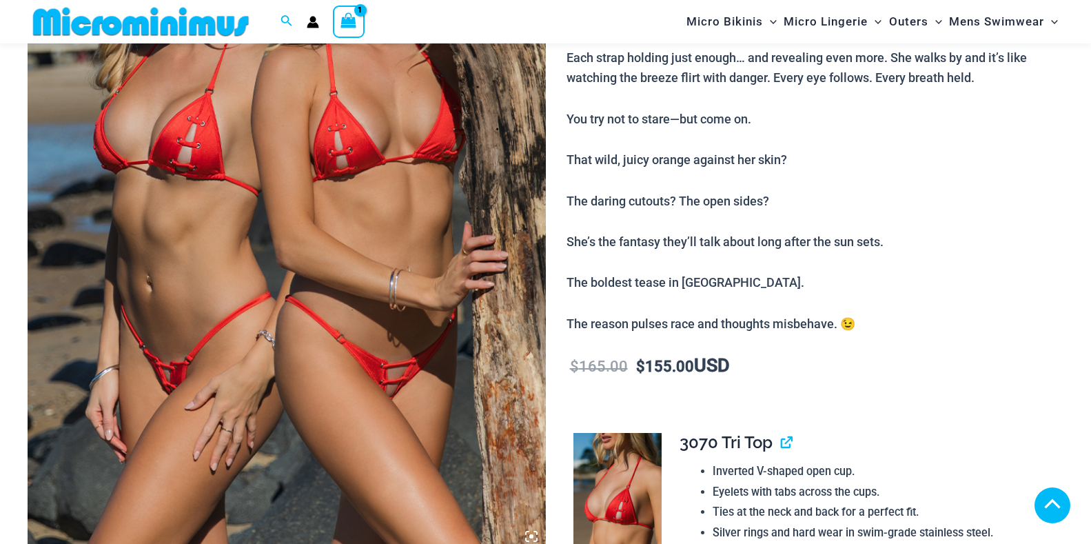
type input "**********"
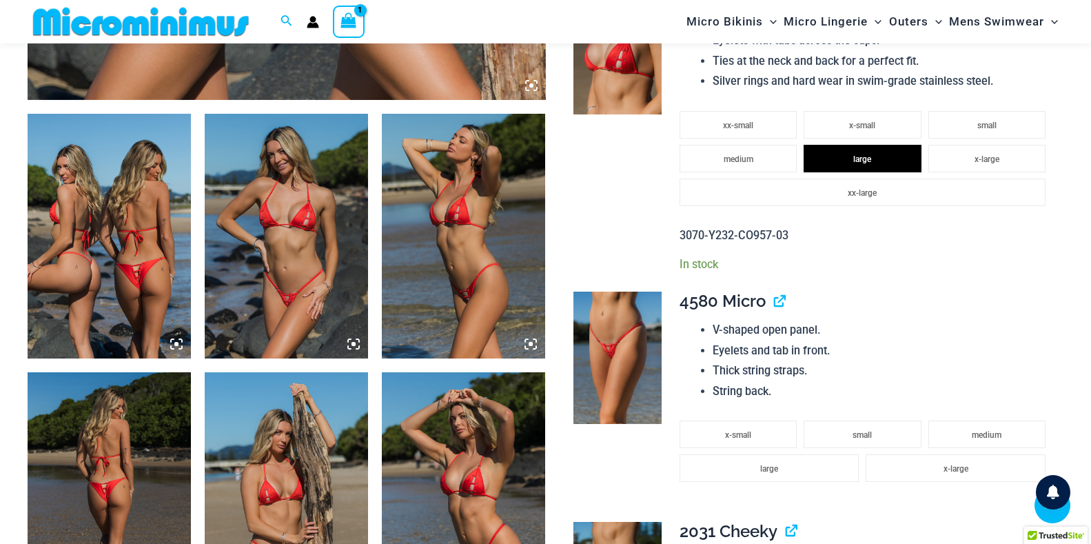
scroll to position [939, 0]
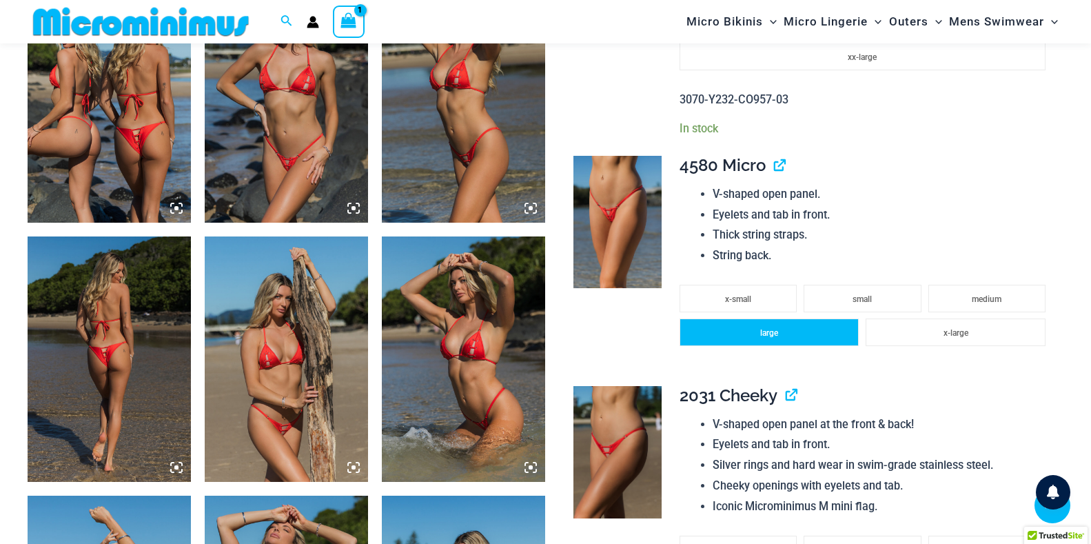
click at [766, 335] on span "large" at bounding box center [769, 333] width 18 height 10
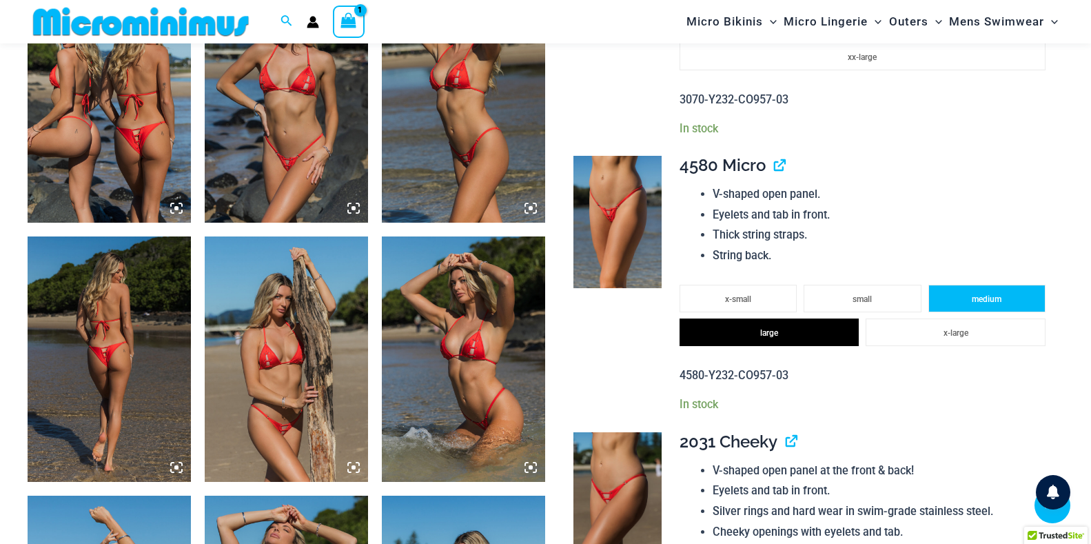
click at [996, 300] on span "medium" at bounding box center [987, 299] width 30 height 10
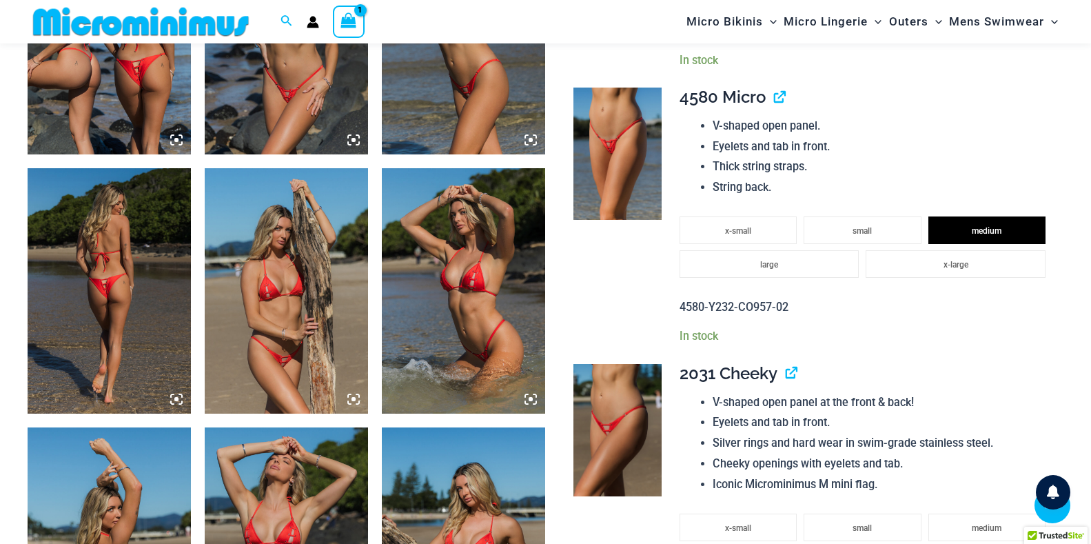
scroll to position [1278, 0]
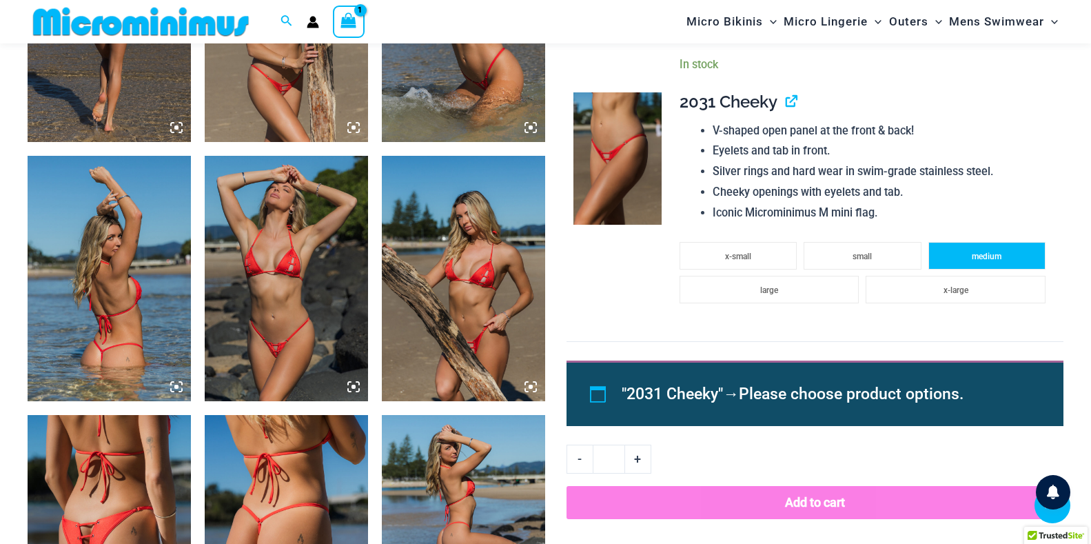
click at [993, 255] on span "medium" at bounding box center [987, 257] width 30 height 10
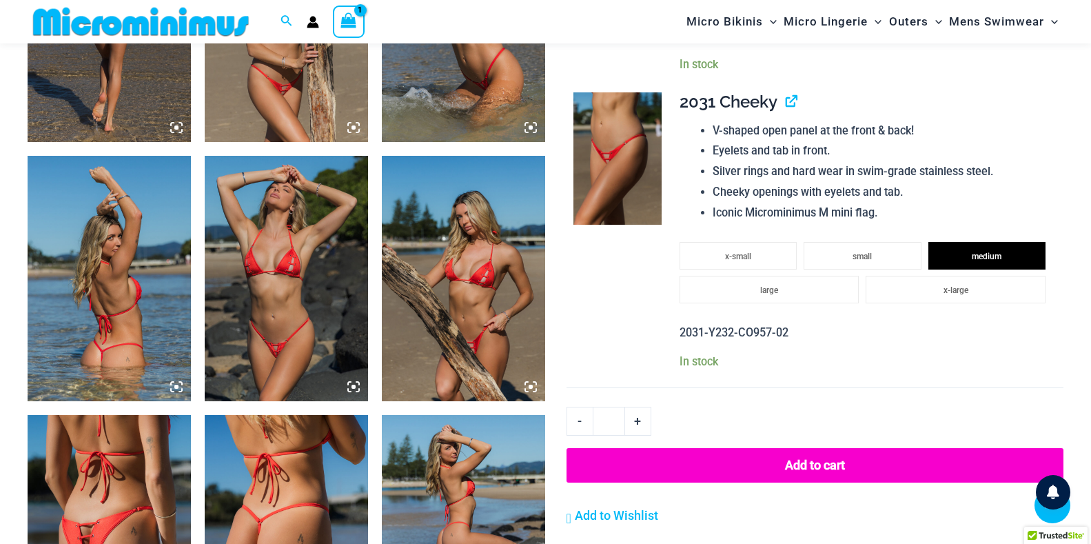
click at [816, 462] on button "Add to cart" at bounding box center [814, 465] width 497 height 34
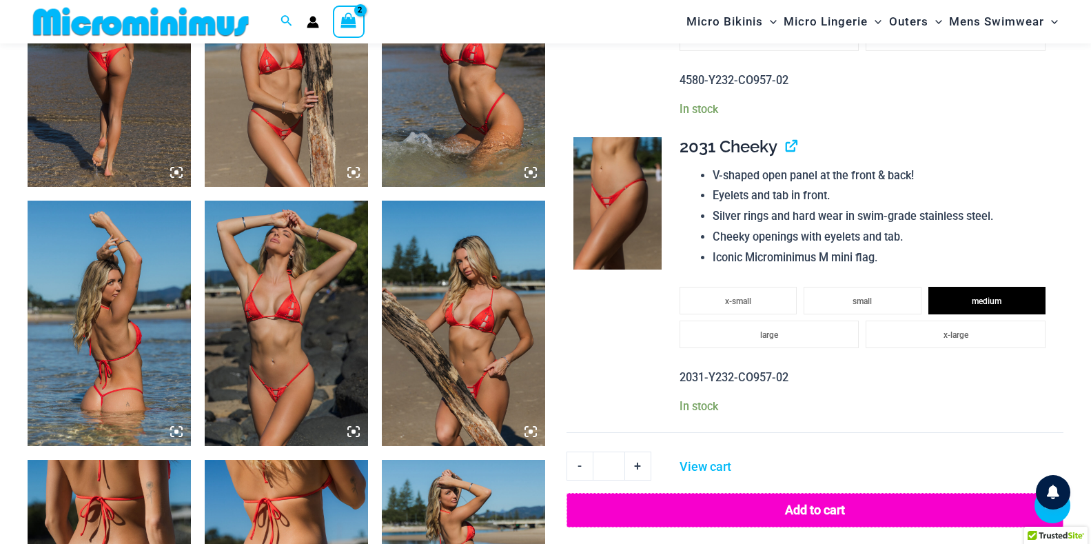
scroll to position [1392, 0]
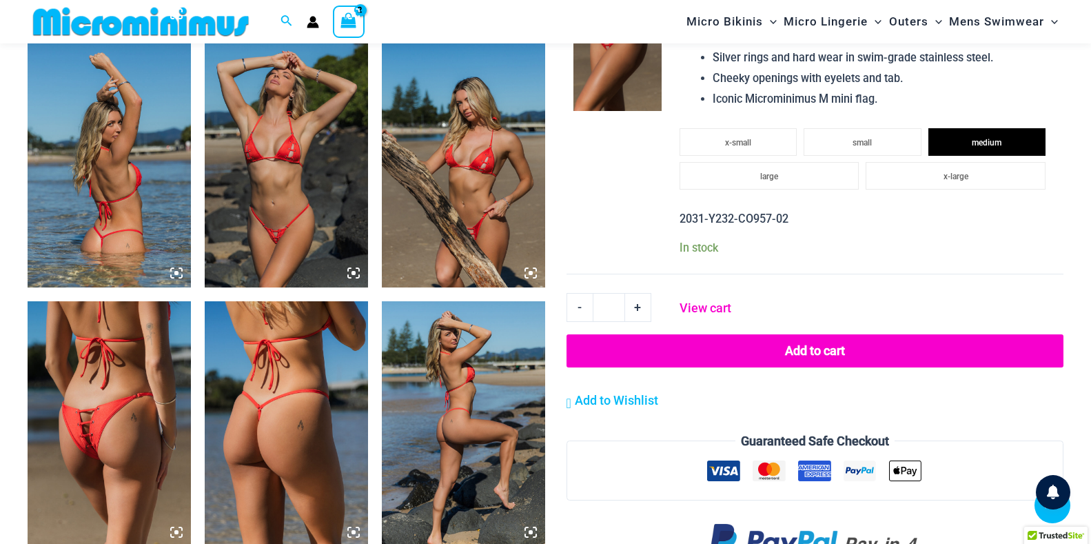
click at [697, 310] on link "View cart" at bounding box center [705, 305] width 61 height 25
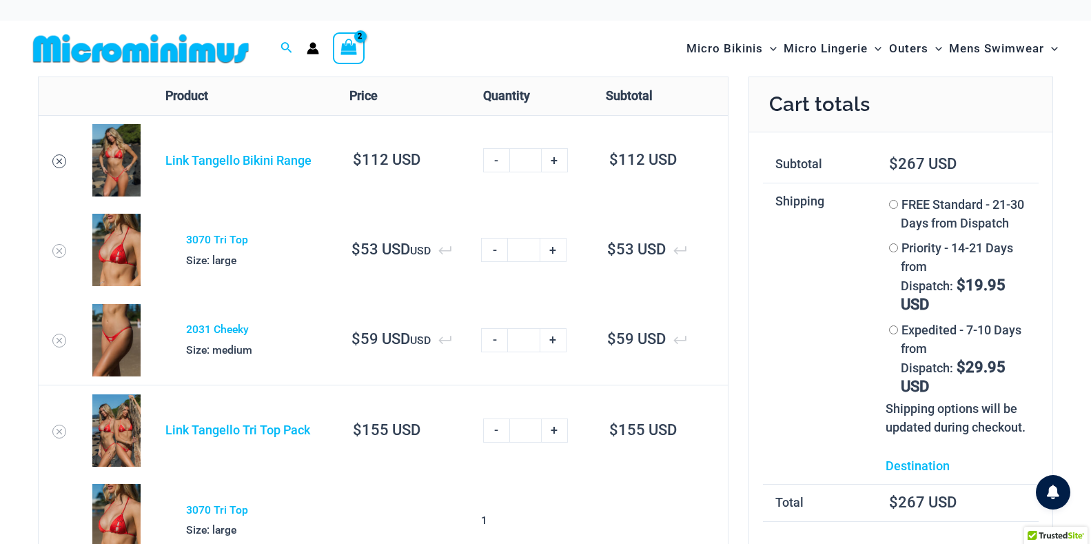
type input "**********"
click at [61, 158] on icon "Remove Link Tangello Bikini Range from cart" at bounding box center [60, 161] width 6 height 6
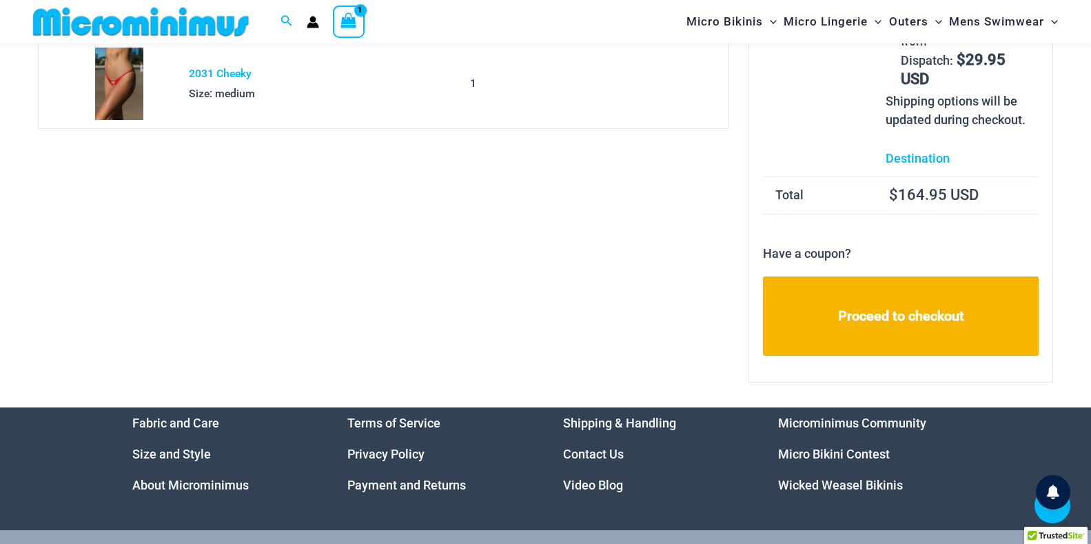
scroll to position [426, 0]
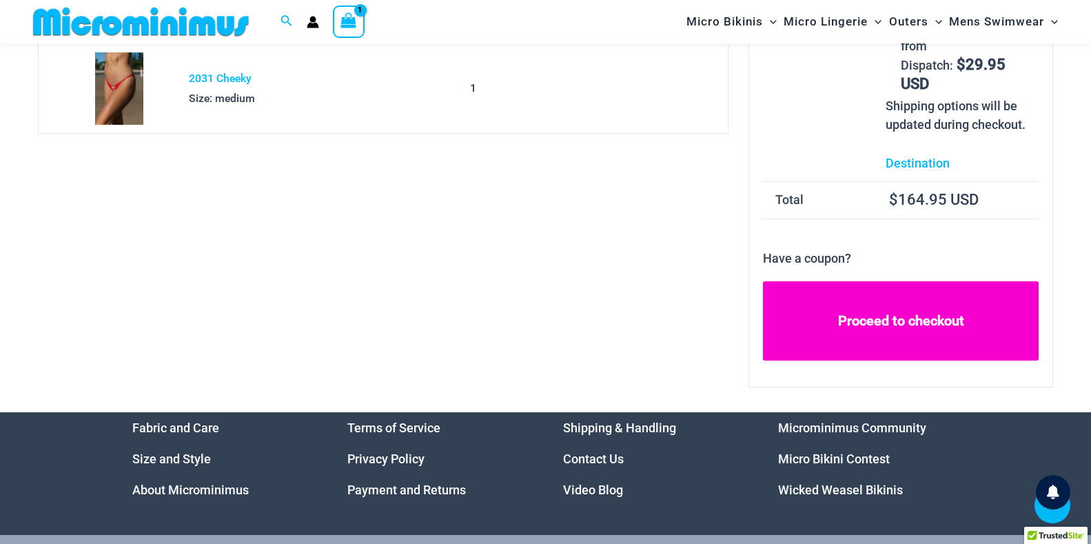
click at [887, 316] on link "Proceed to checkout" at bounding box center [901, 321] width 276 height 80
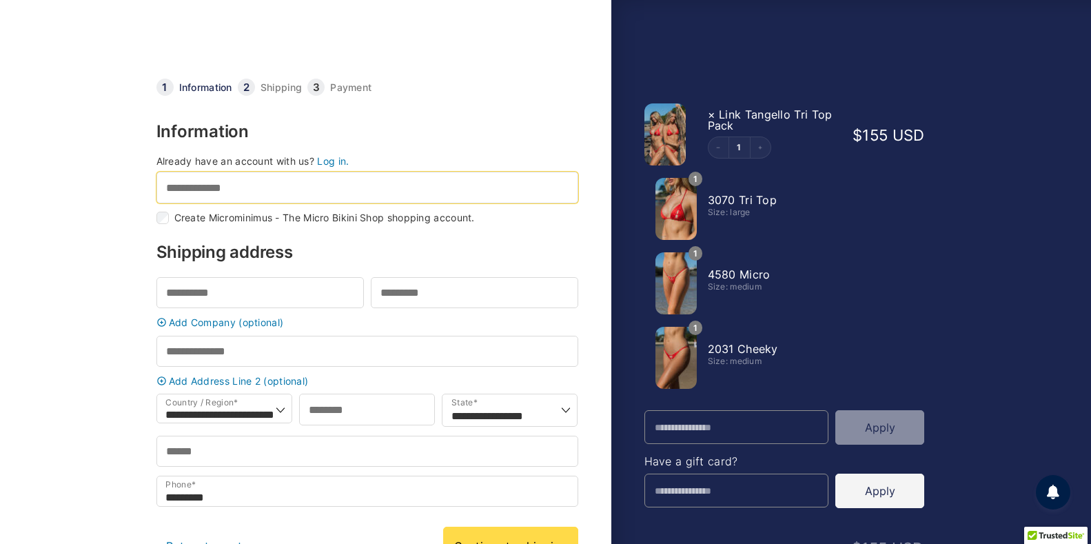
click at [250, 189] on input "Email address *" at bounding box center [367, 187] width 422 height 31
type input "**********"
type input "*******"
type input "*********"
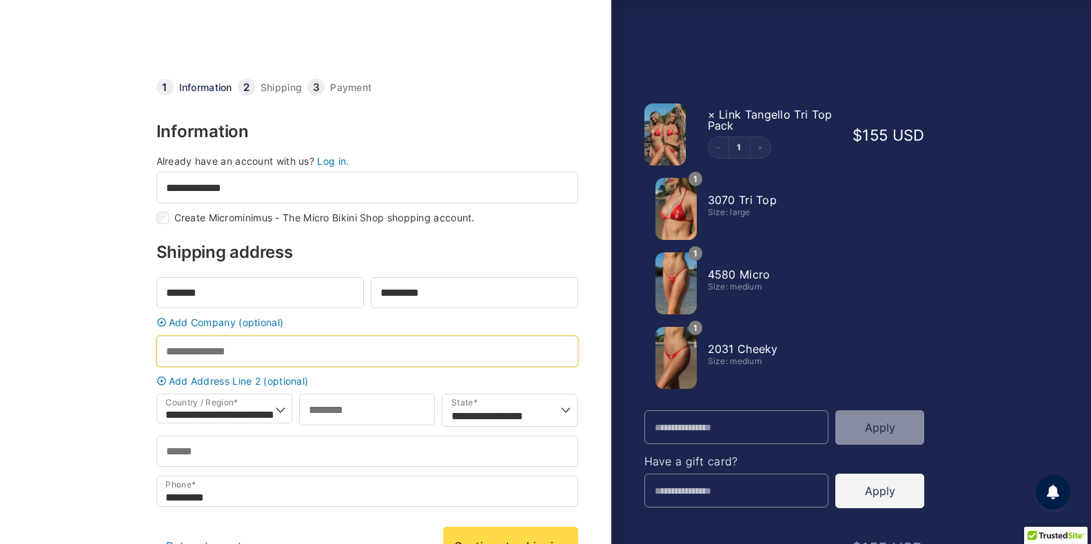
type input "**********"
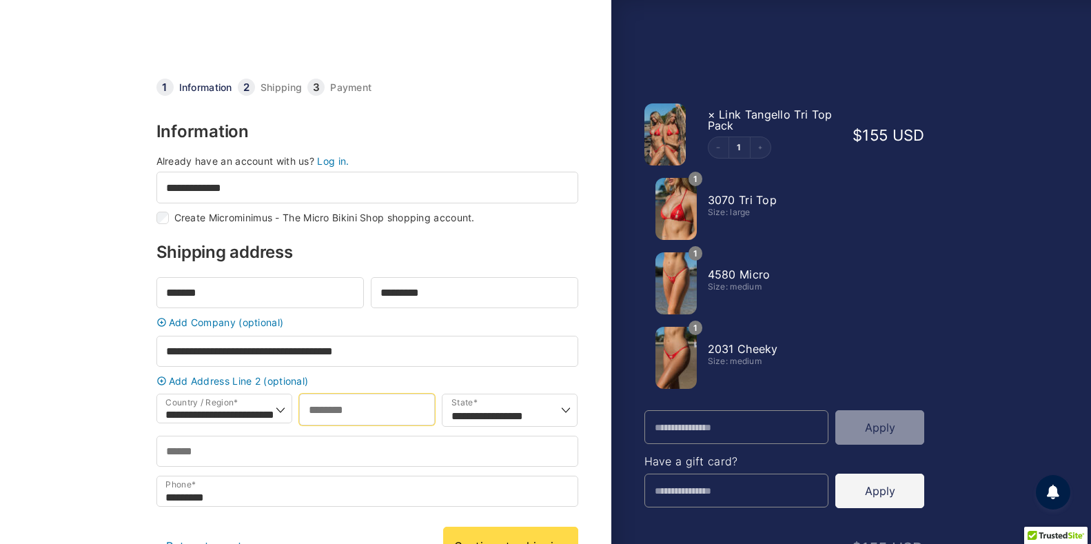
type input "****"
select select "***"
type input "**********"
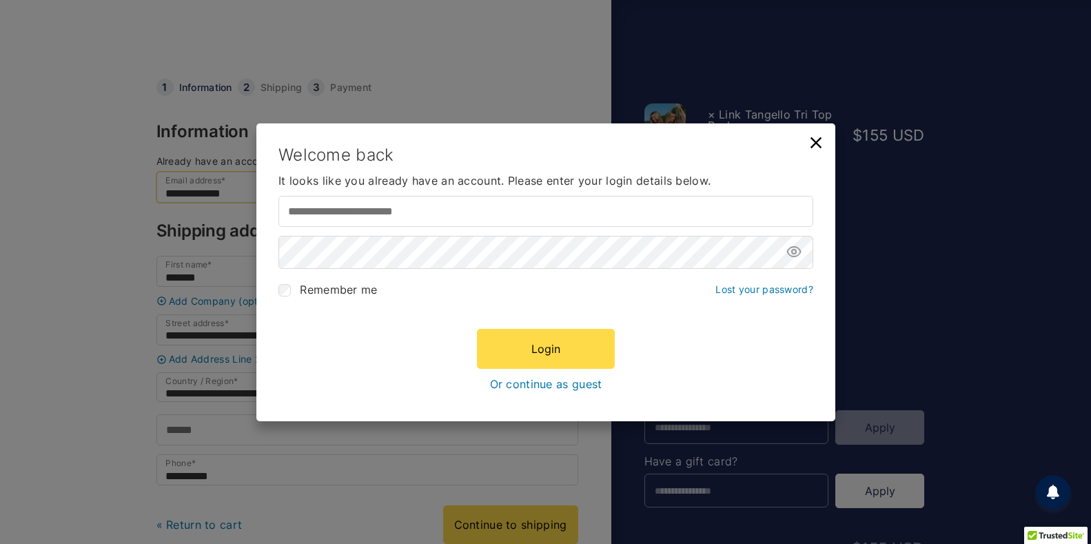
type input "**********"
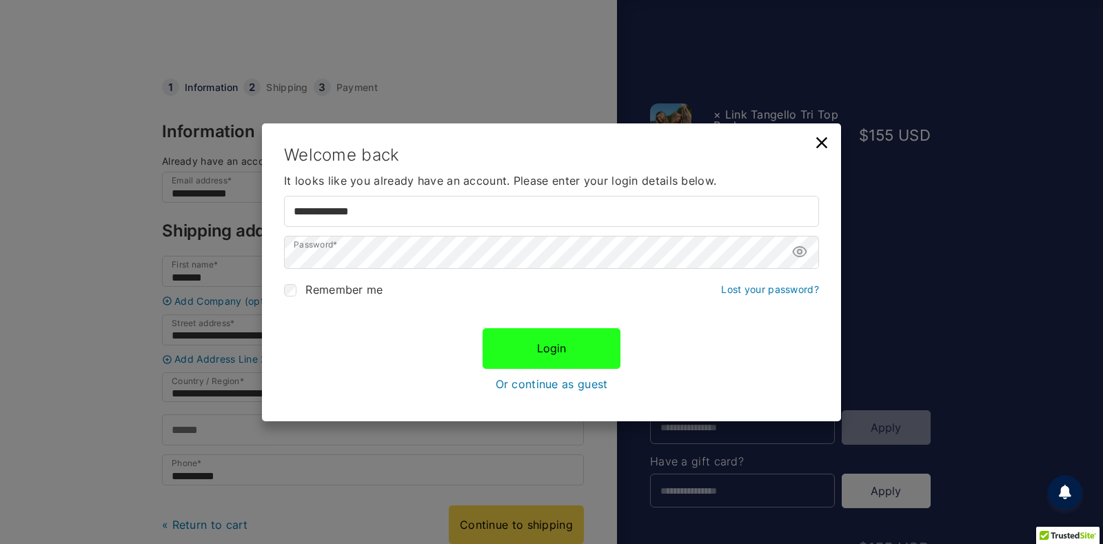
click at [566, 348] on button "Login" at bounding box center [551, 348] width 138 height 40
click at [537, 346] on button "Login" at bounding box center [551, 348] width 138 height 40
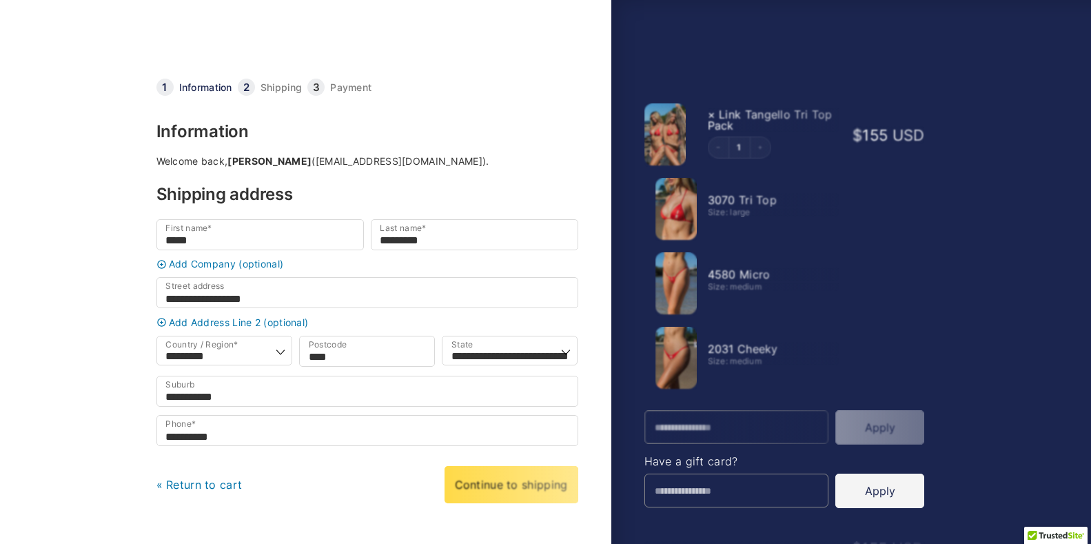
select select "***"
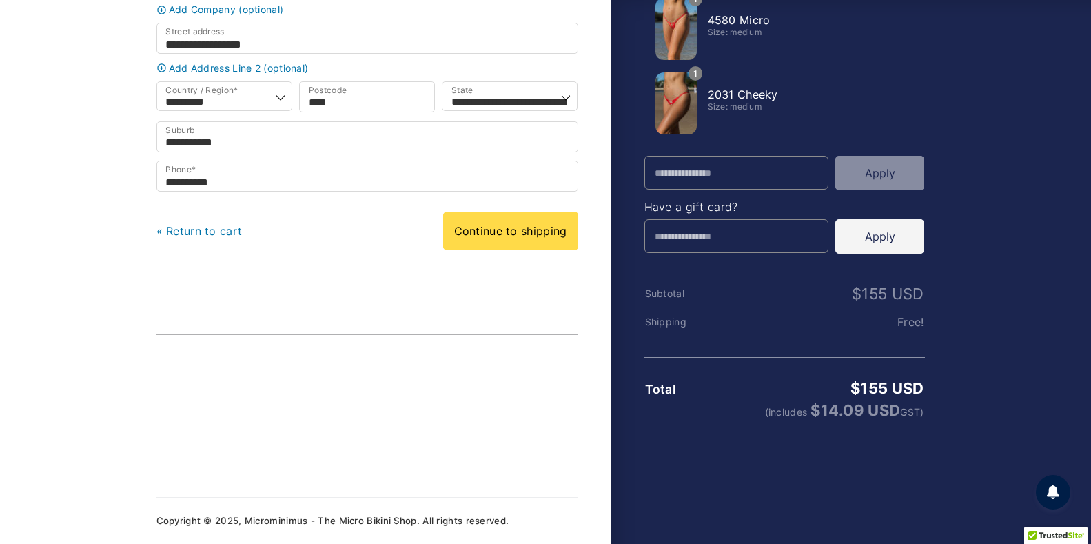
scroll to position [265, 0]
click at [502, 233] on link "Continue to shipping" at bounding box center [510, 231] width 135 height 39
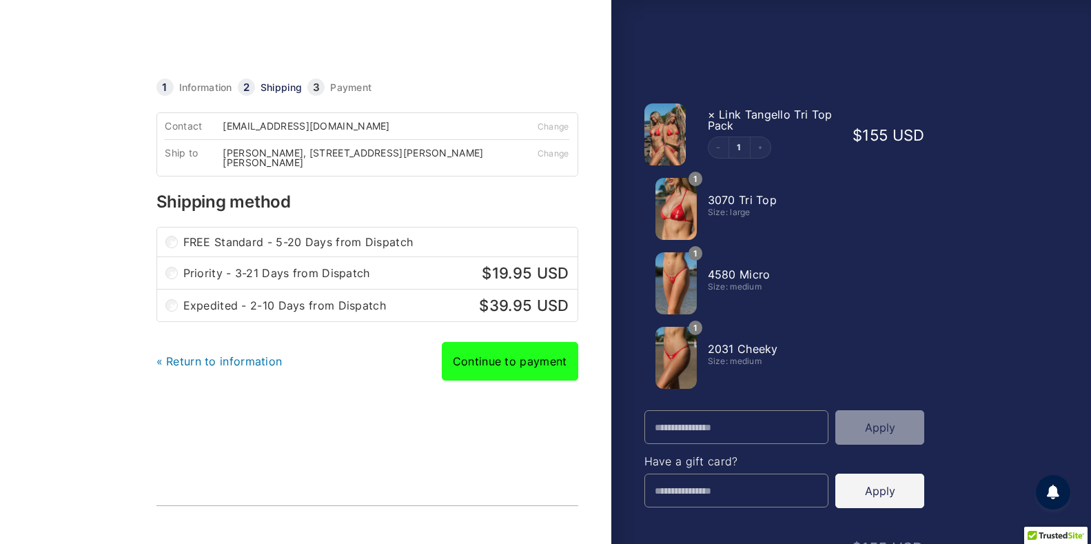
click at [491, 363] on link "Continue to payment" at bounding box center [510, 361] width 136 height 39
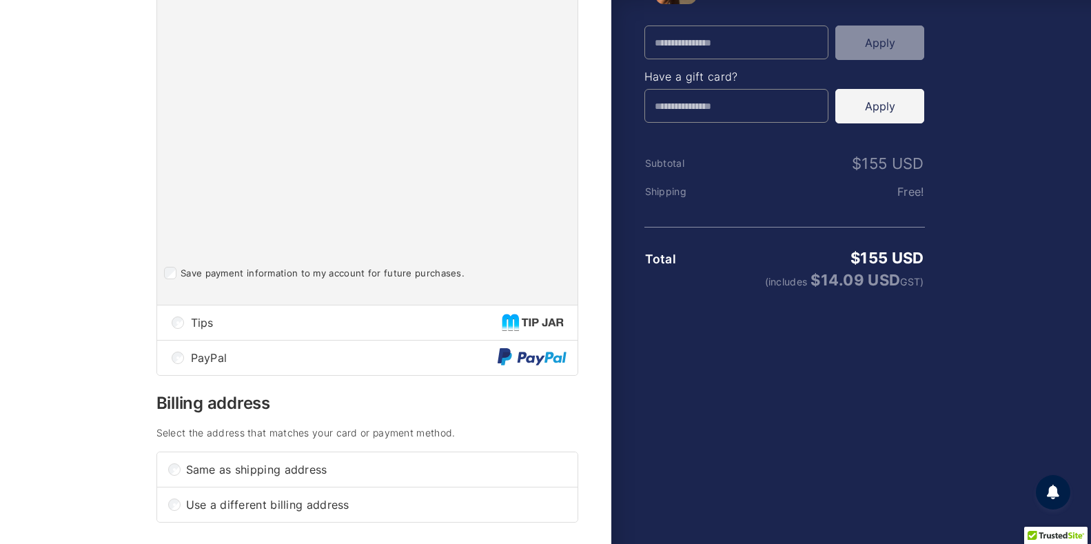
scroll to position [656, 0]
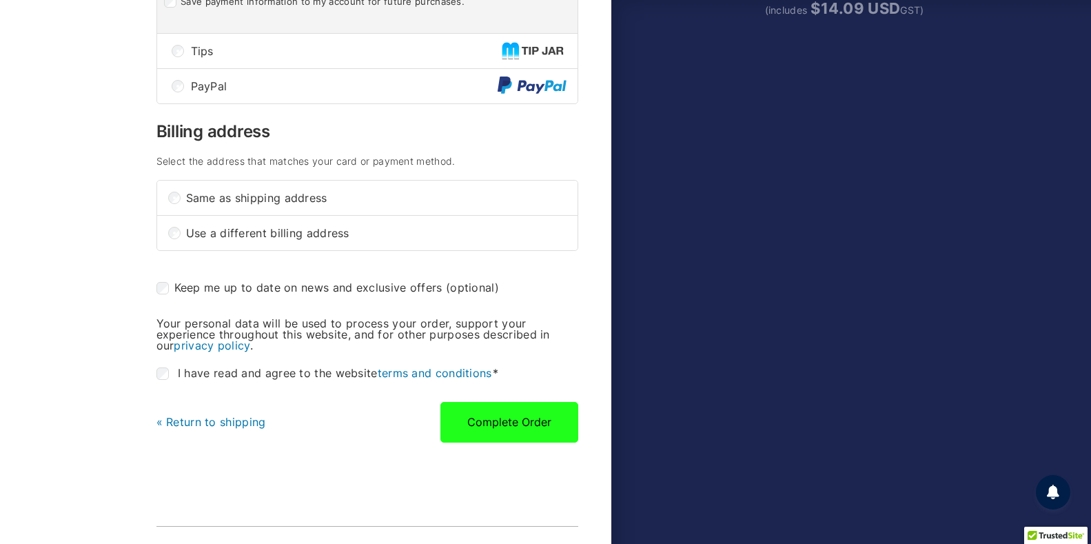
click at [503, 418] on button "Complete Order" at bounding box center [509, 422] width 138 height 40
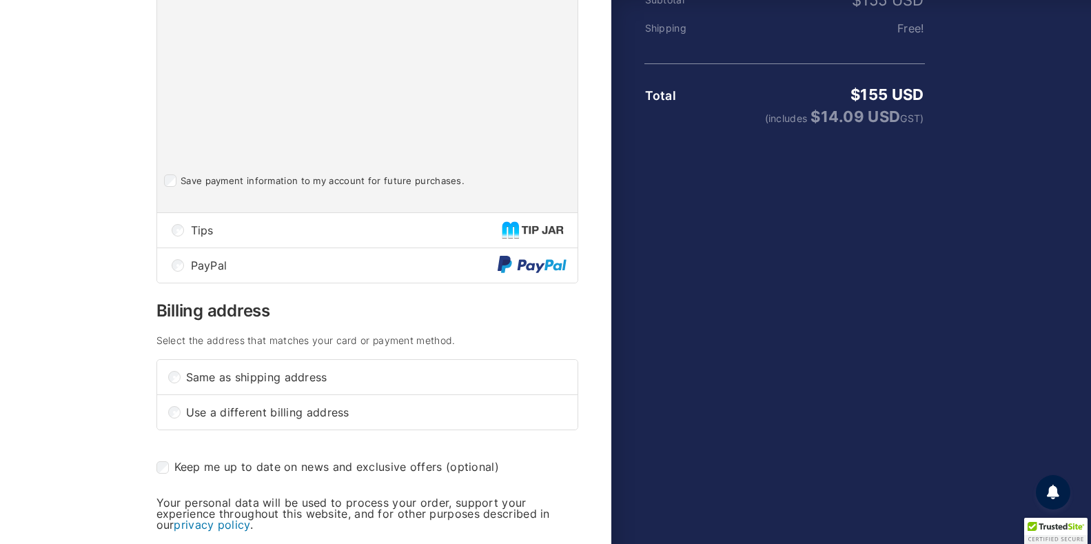
scroll to position [706, 0]
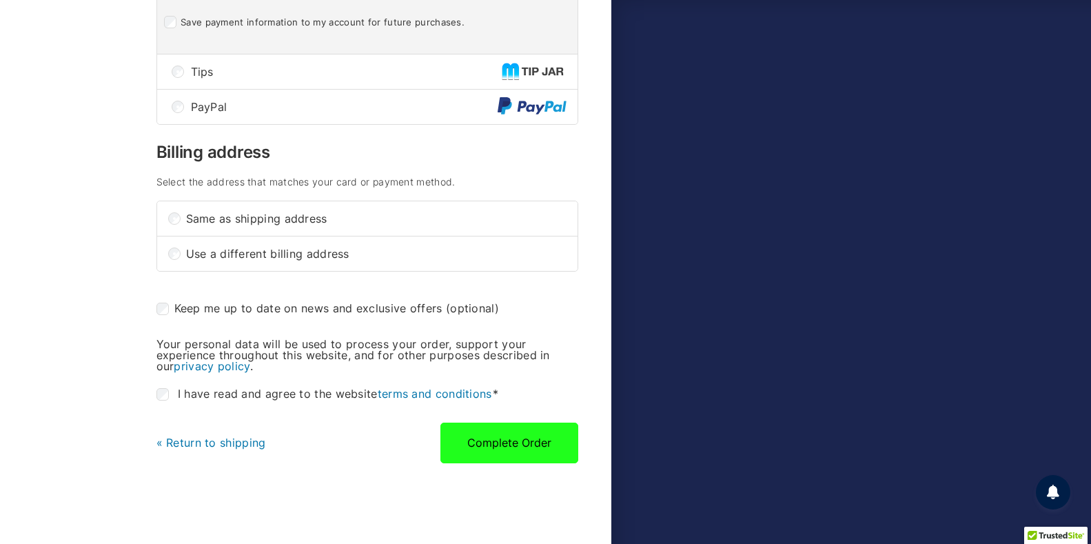
click at [500, 448] on button "Complete Order" at bounding box center [509, 442] width 138 height 40
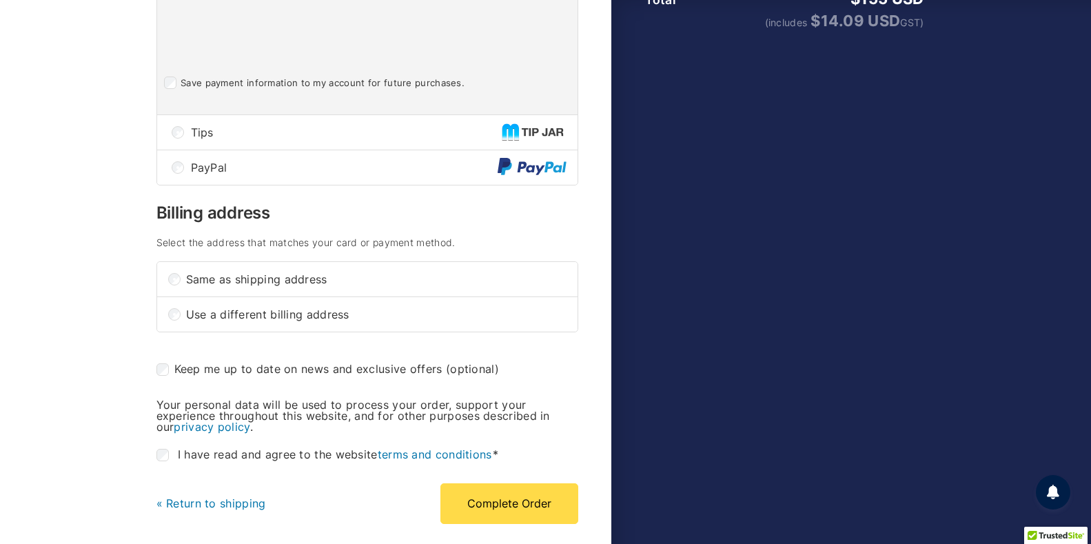
scroll to position [689, 0]
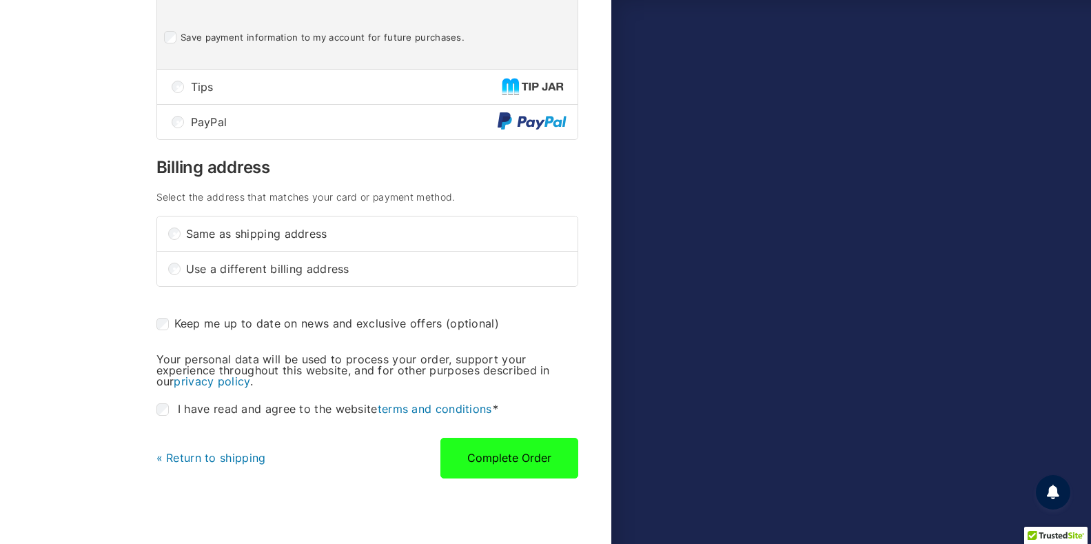
click at [498, 461] on button "Complete Order" at bounding box center [509, 458] width 138 height 40
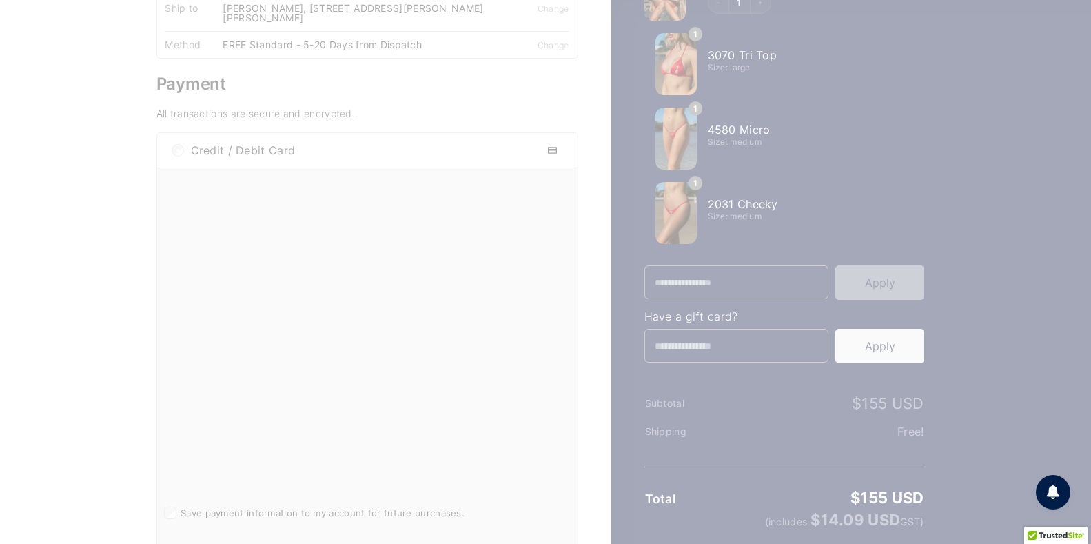
scroll to position [0, 0]
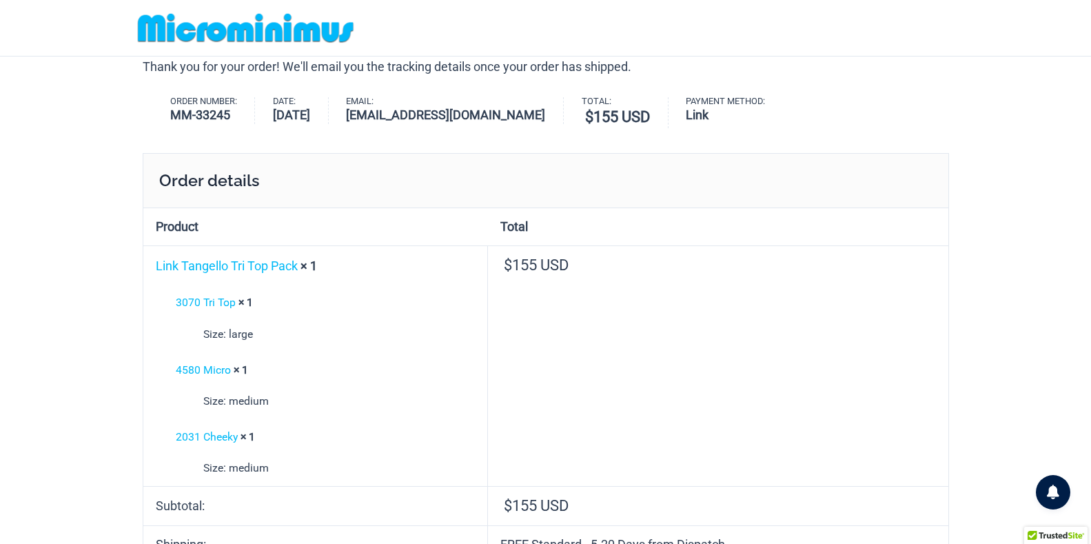
type input "**********"
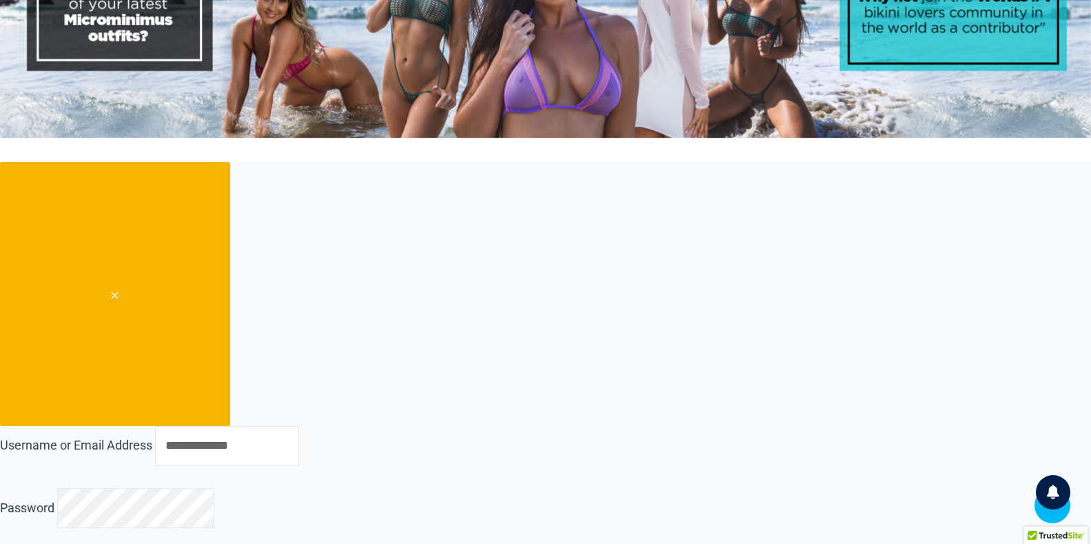
scroll to position [63, 0]
